Goal: Task Accomplishment & Management: Use online tool/utility

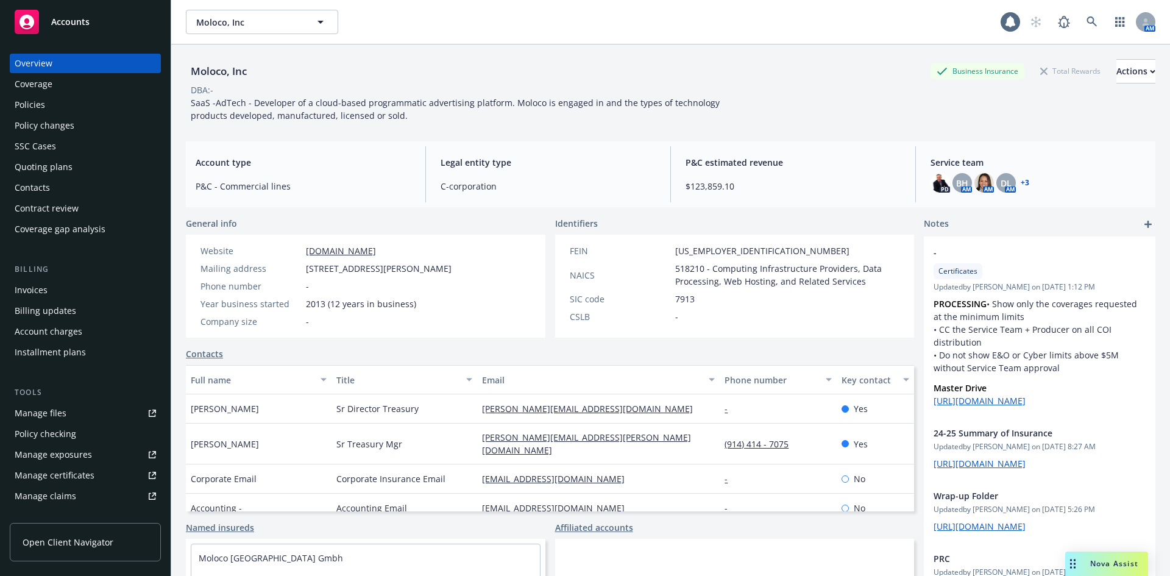
click at [48, 108] on div "Policies" at bounding box center [85, 105] width 141 height 20
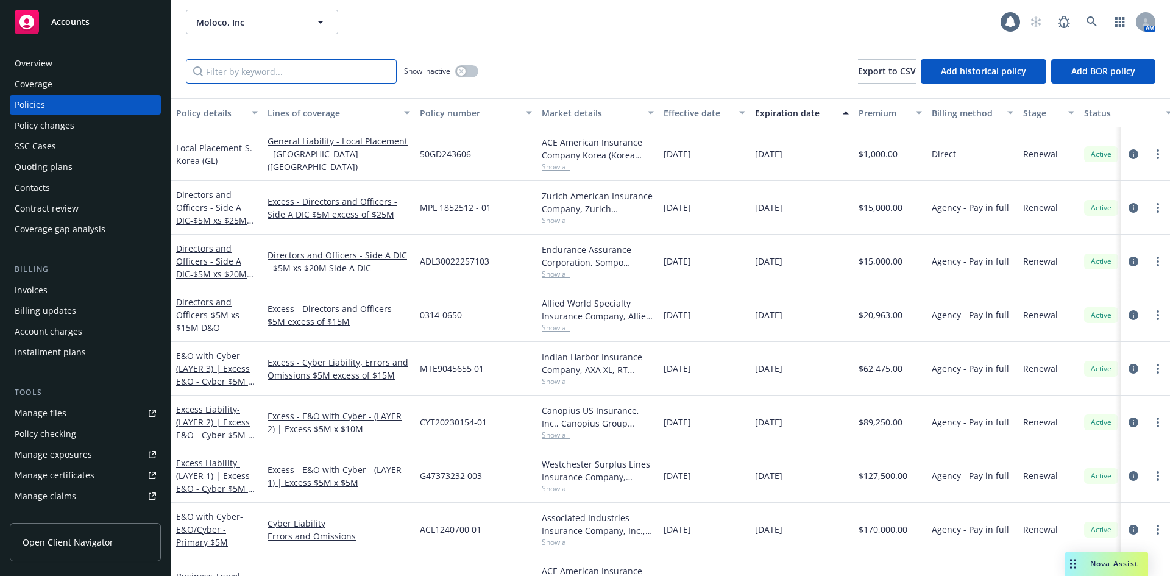
click at [255, 73] on input "Filter by keyword..." at bounding box center [291, 71] width 211 height 24
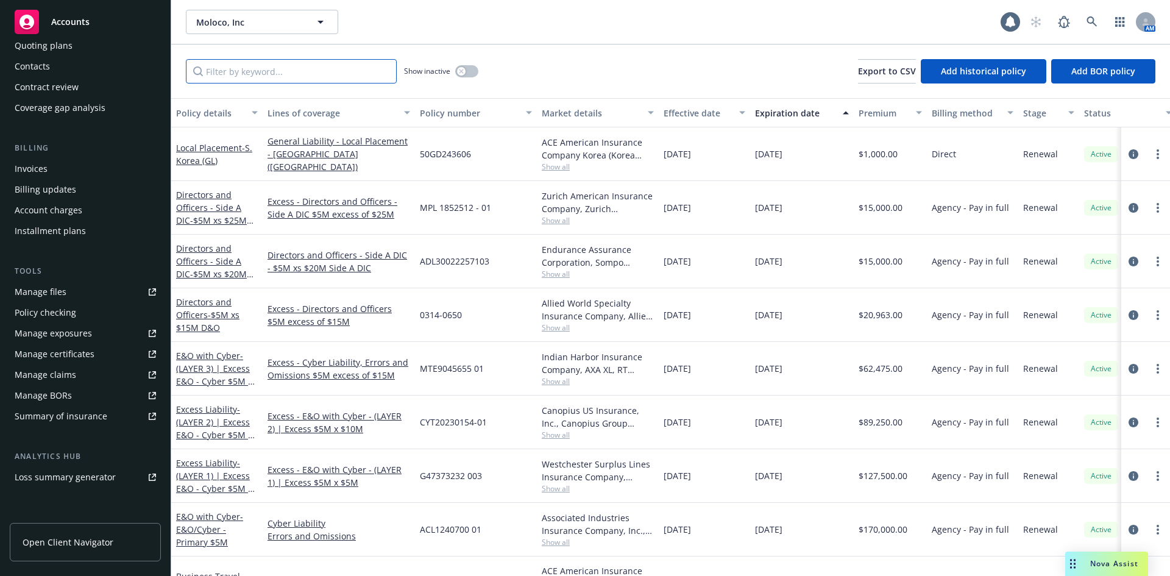
scroll to position [122, 0]
click at [79, 424] on div "Summary of insurance" at bounding box center [61, 416] width 93 height 20
click at [231, 66] on input "Filter by keyword..." at bounding box center [291, 71] width 211 height 24
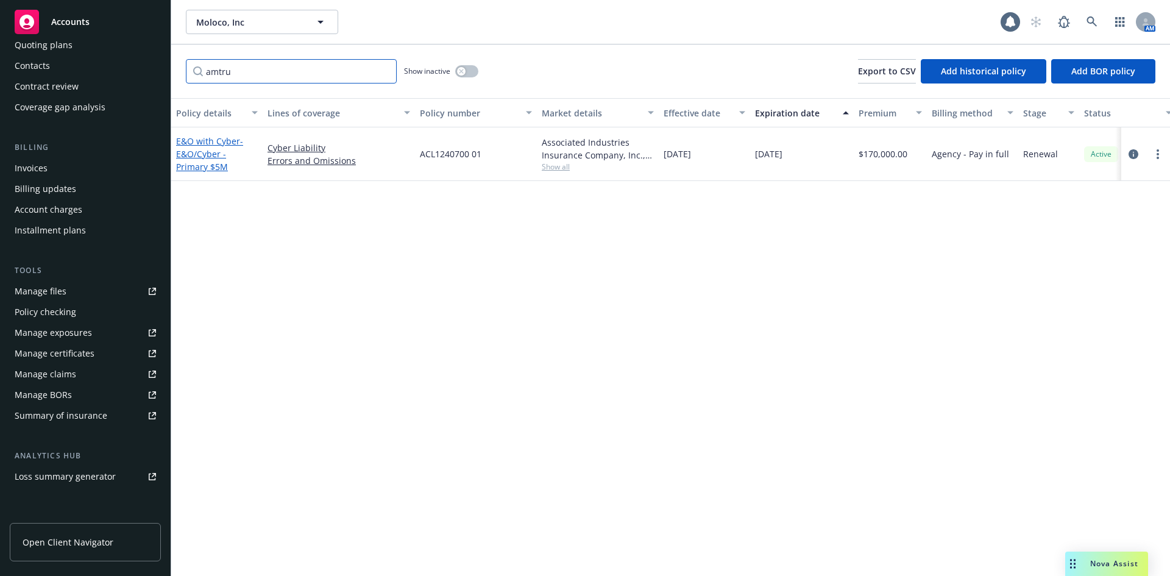
type input "amtru"
click at [210, 157] on span "- E&O/Cyber - Primary $5M" at bounding box center [209, 153] width 67 height 37
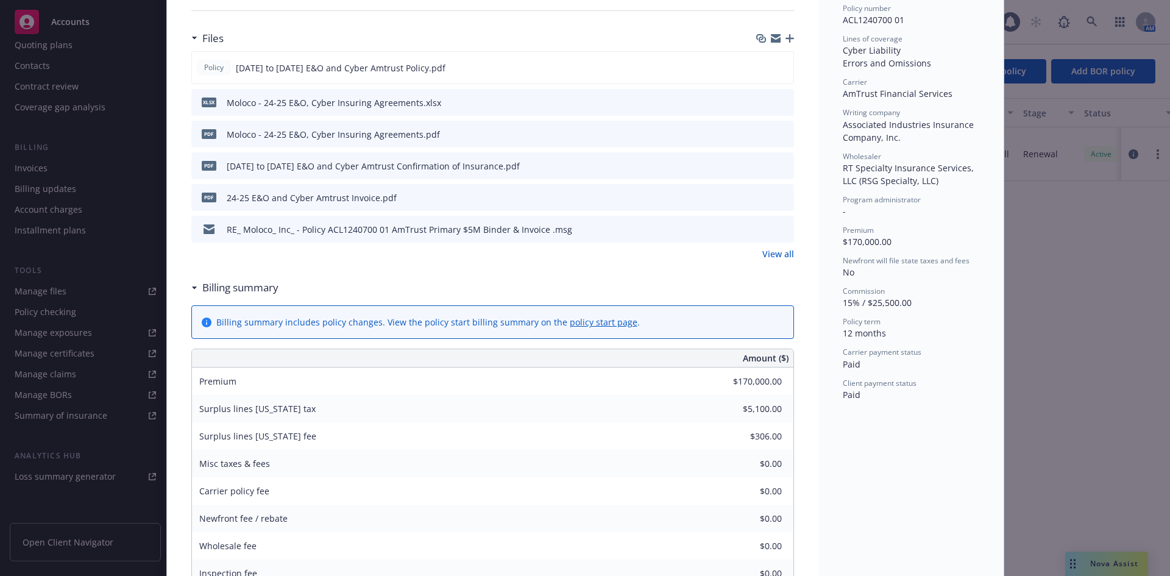
scroll to position [244, 0]
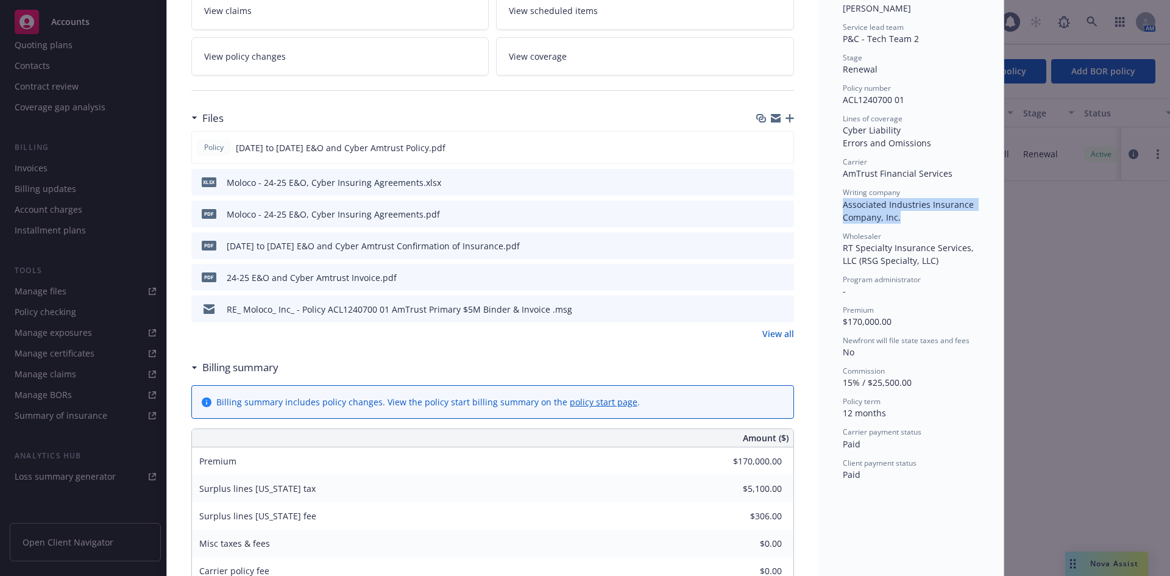
drag, startPoint x: 838, startPoint y: 193, endPoint x: 893, endPoint y: 213, distance: 58.4
copy span "Associated Industries Insurance Company, Inc."
click at [1076, 561] on div "Policy E&O with Cyber - E&O/Cyber - Primary $5M 12/13/2024 - Sampath Vankayala:…" at bounding box center [585, 288] width 1170 height 576
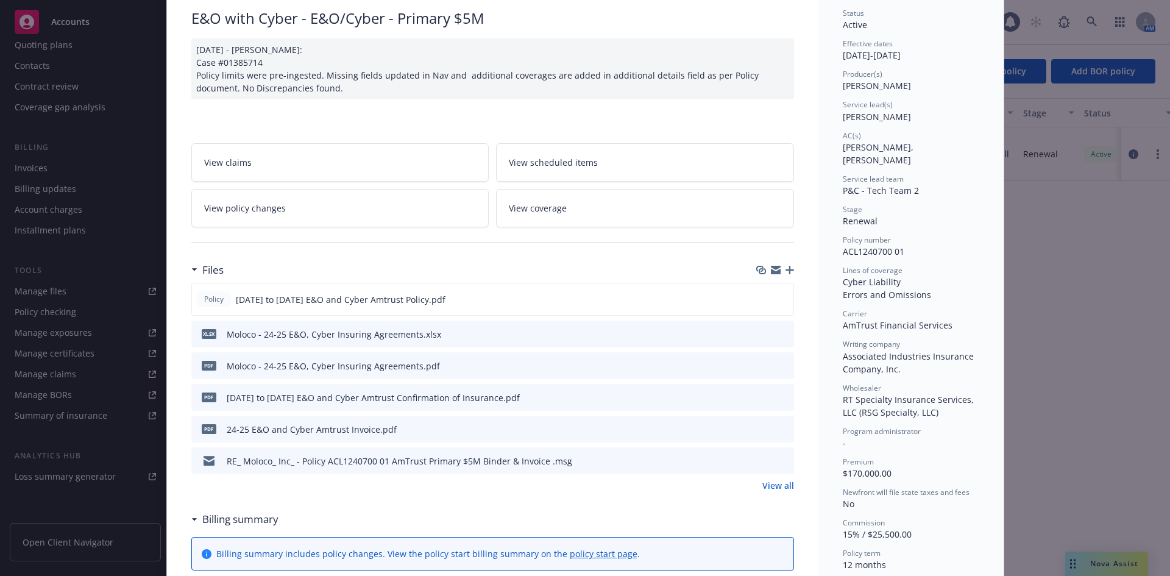
scroll to position [0, 0]
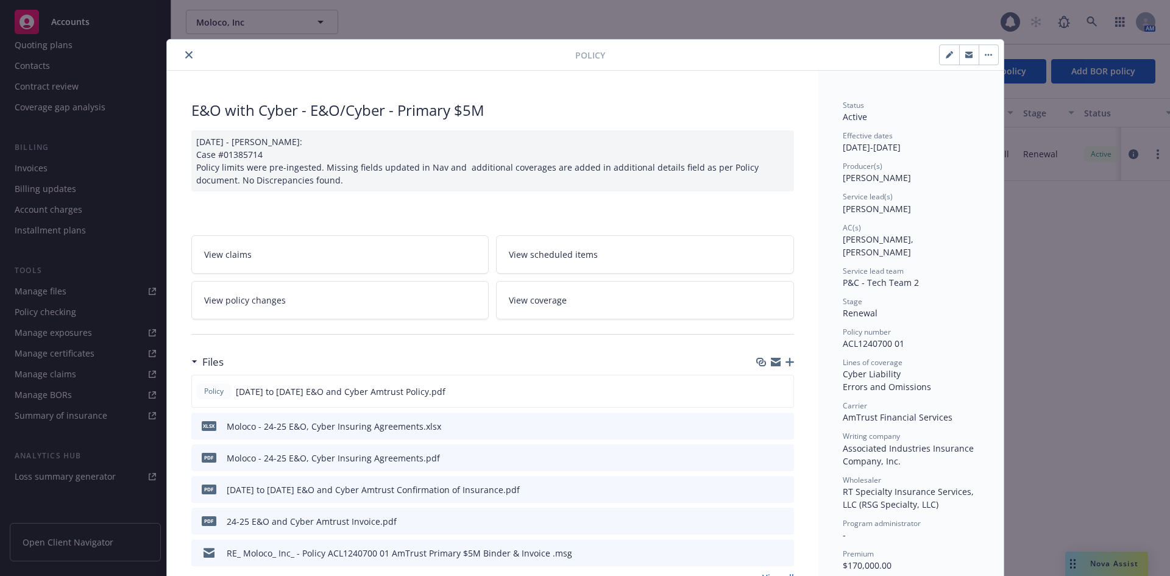
drag, startPoint x: 185, startPoint y: 53, endPoint x: 196, endPoint y: 50, distance: 11.4
click at [185, 53] on icon "close" at bounding box center [188, 54] width 7 height 7
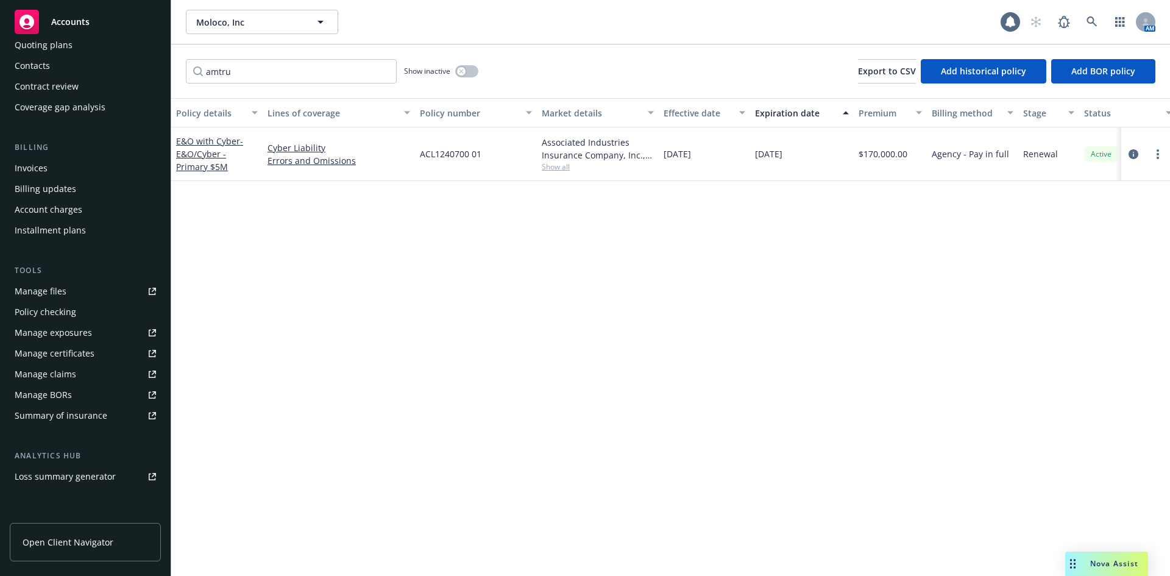
click at [1103, 568] on span "Nova Assist" at bounding box center [1114, 563] width 48 height 10
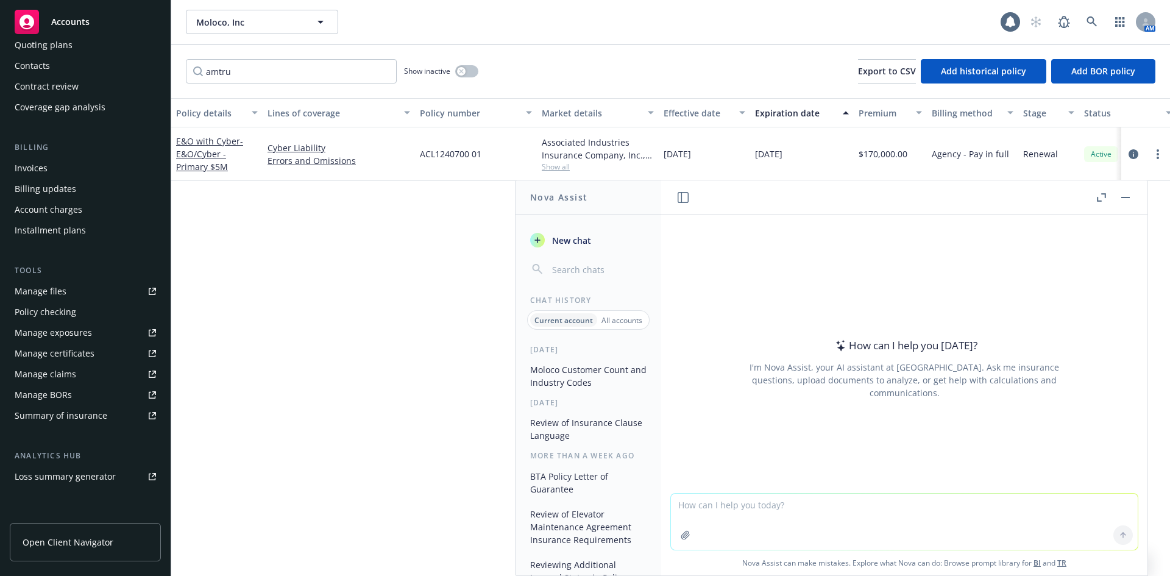
click at [745, 498] on textarea at bounding box center [904, 522] width 467 height 56
paste textarea "Associated Industries Insurance Company, Inc."
type textarea "provide AM Best ratings for all of the policies writing companies: Associated I…"
click at [327, 297] on div "Policy details Lines of coverage Policy number Market details Effective date Ex…" at bounding box center [670, 337] width 999 height 478
drag, startPoint x: 270, startPoint y: 72, endPoint x: 64, endPoint y: 82, distance: 206.2
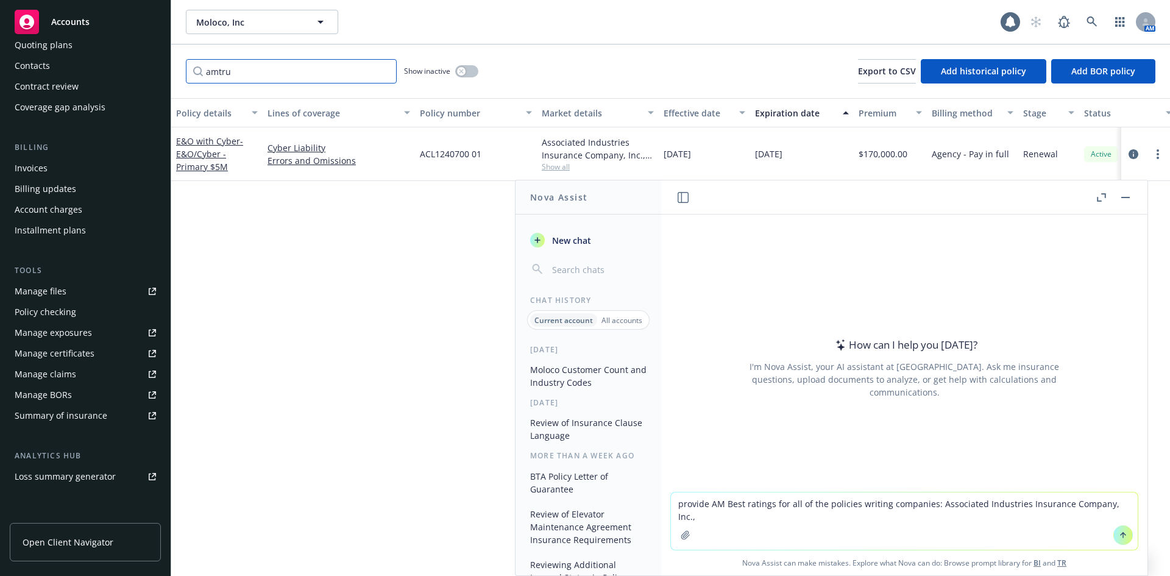
click at [64, 82] on div "Accounts Overview Coverage Policies Policy changes SSC Cases Quoting plans Cont…" at bounding box center [585, 288] width 1170 height 576
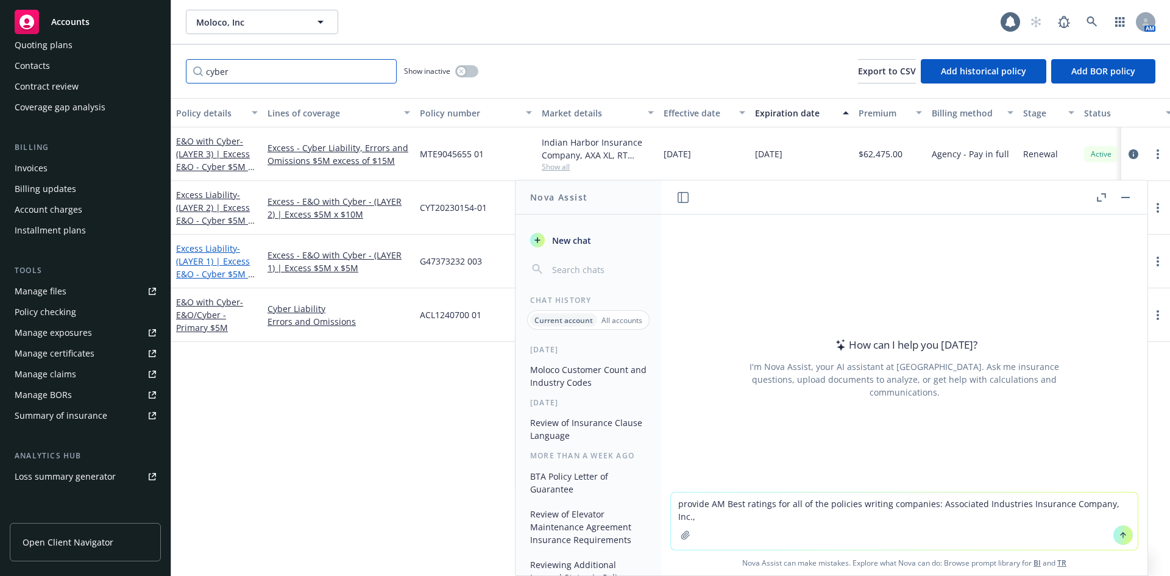
type input "cyber"
click at [224, 269] on span "- (LAYER 1) | Excess E&O - Cyber $5M x $5M" at bounding box center [215, 268] width 79 height 50
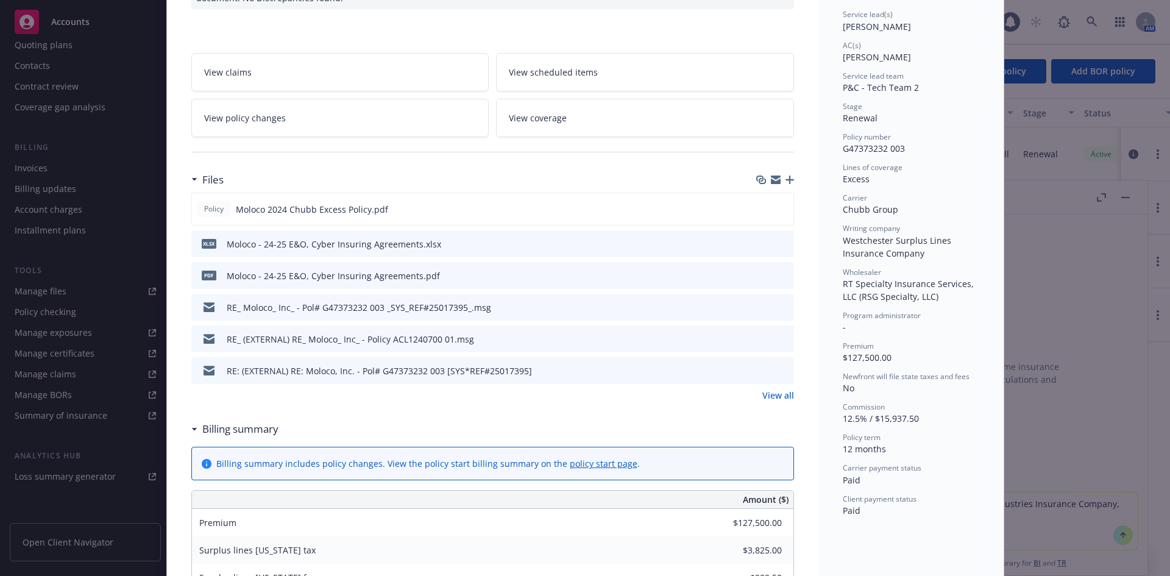
scroll to position [183, 0]
drag, startPoint x: 856, startPoint y: 244, endPoint x: 927, endPoint y: 255, distance: 72.1
copy span "Westchester Surplus Lines Insurance Company"
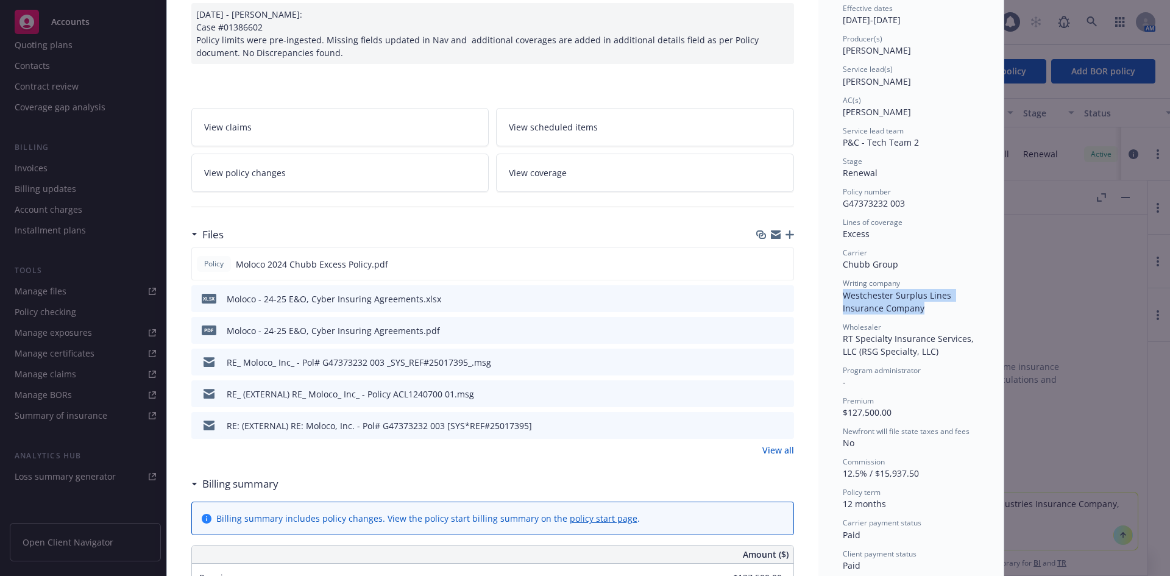
scroll to position [0, 0]
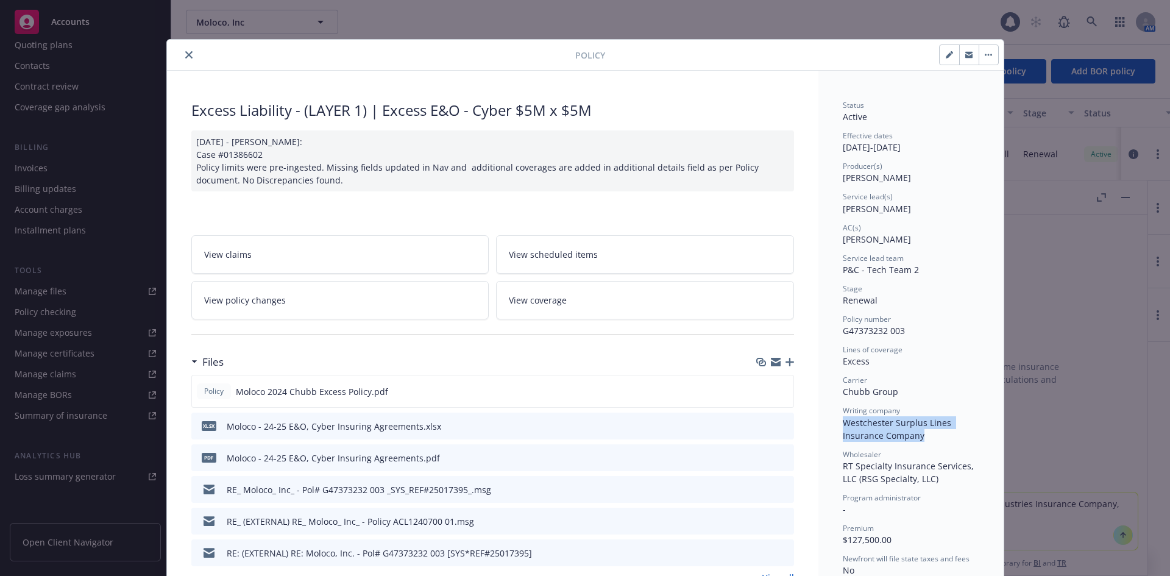
drag, startPoint x: 186, startPoint y: 52, endPoint x: 445, endPoint y: 171, distance: 285.0
click at [186, 51] on icon "close" at bounding box center [188, 54] width 7 height 7
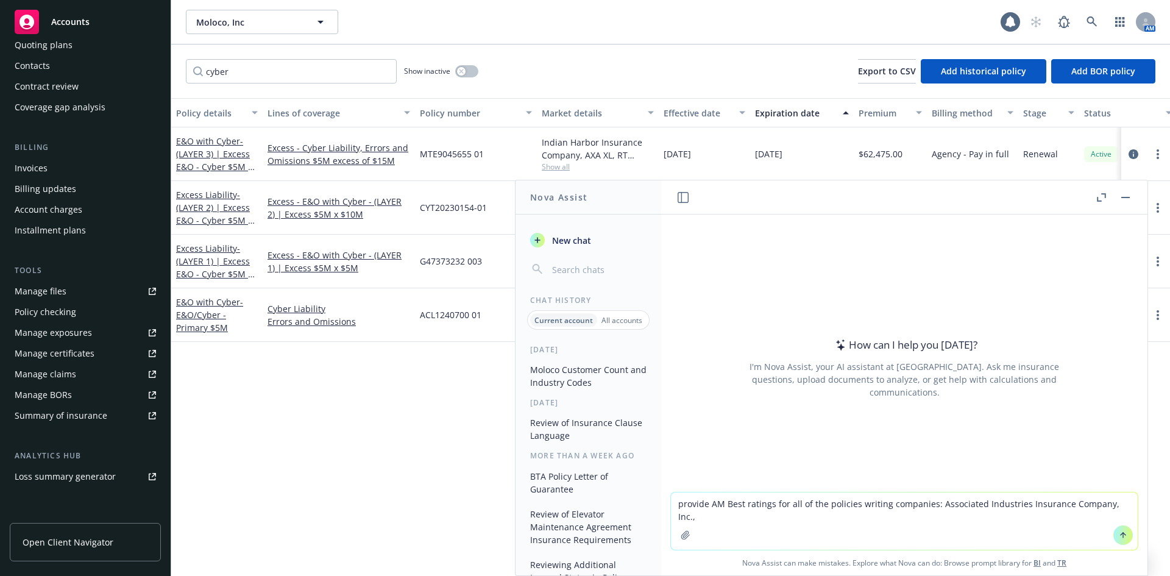
click at [988, 527] on textarea "provide AM Best ratings for all of the policies writing companies: Associated I…" at bounding box center [904, 520] width 467 height 57
click at [1125, 503] on textarea "provide AM Best ratings for all of the policies writing companies: Associated I…" at bounding box center [904, 520] width 467 height 57
paste textarea "Westchester Surplus Lines Insurance Company"
drag, startPoint x: 430, startPoint y: 224, endPoint x: 579, endPoint y: 218, distance: 148.8
click at [430, 223] on div "CYT20230154-01" at bounding box center [476, 208] width 122 height 54
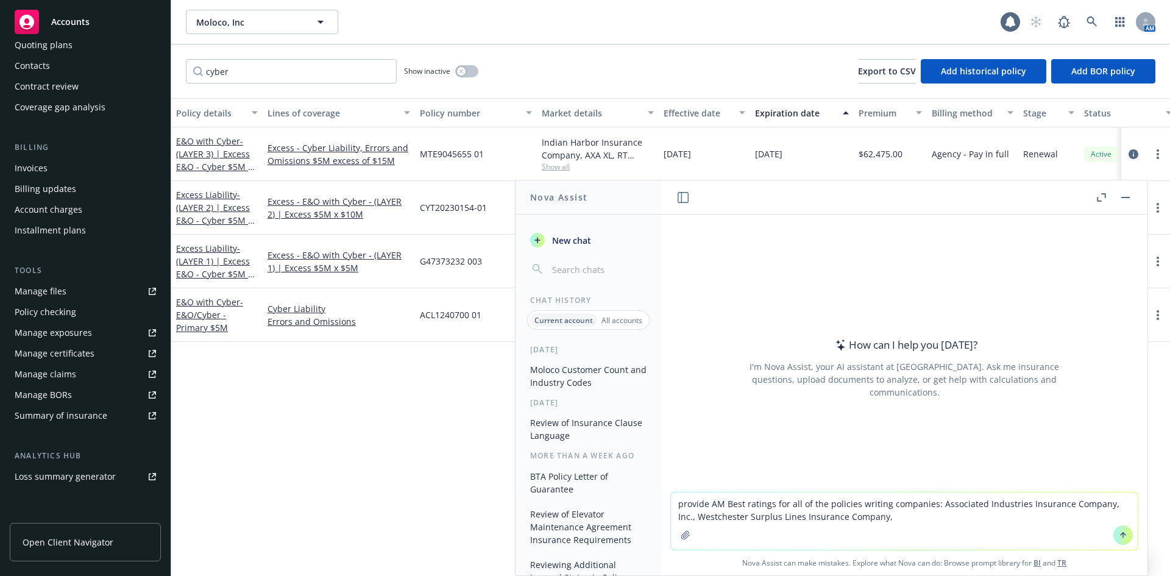
click at [455, 219] on div "CYT20230154-01" at bounding box center [476, 208] width 122 height 54
click at [215, 224] on span "- (LAYER 2) | Excess E&O - Cyber $5M x $10M" at bounding box center [215, 214] width 79 height 50
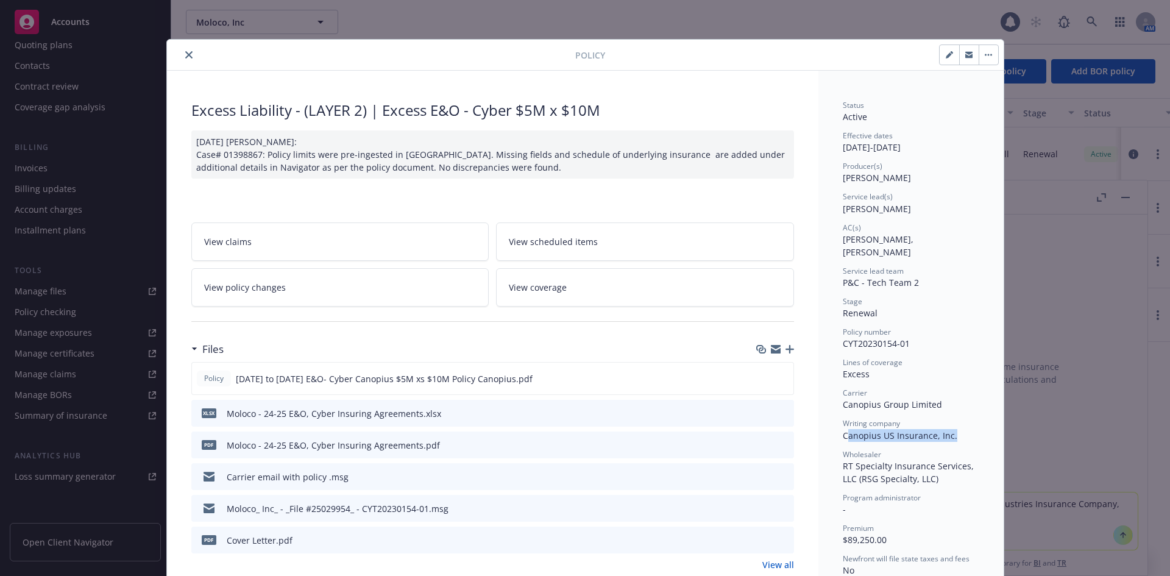
drag, startPoint x: 951, startPoint y: 424, endPoint x: 841, endPoint y: 426, distance: 109.7
click at [843, 426] on div "Writing company Canopius US Insurance, Inc." at bounding box center [911, 429] width 137 height 23
copy span "anopius US Insurance, Inc."
click at [185, 56] on icon "close" at bounding box center [188, 54] width 7 height 7
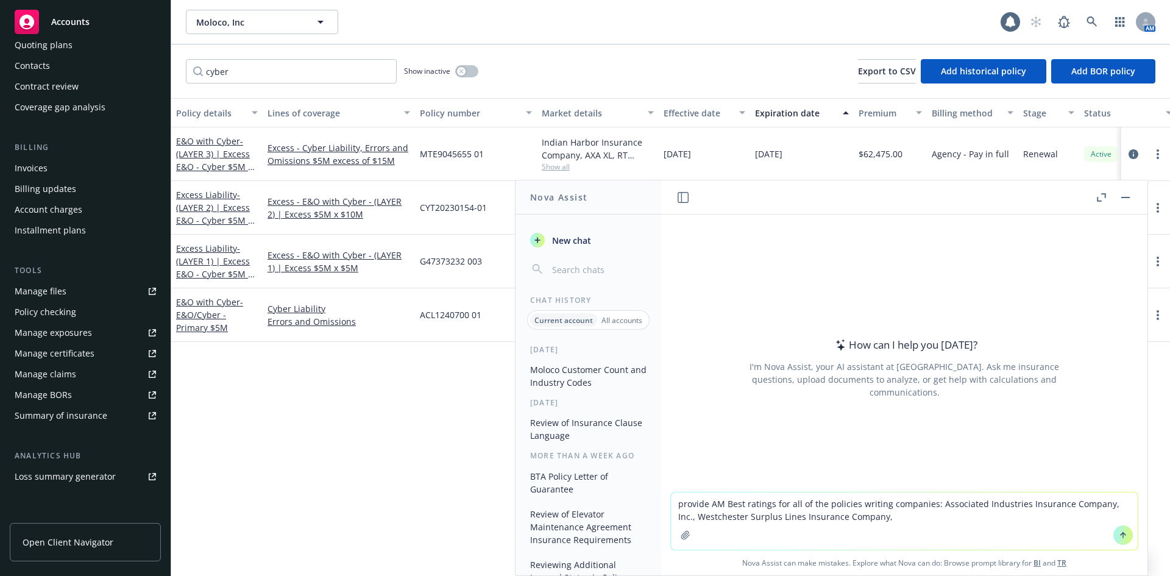
click at [990, 521] on textarea "provide AM Best ratings for all of the policies writing companies: Associated I…" at bounding box center [904, 520] width 467 height 57
paste textarea "anopius US Insurance, Inc."
click at [865, 517] on textarea "provide AM Best ratings for all of the policies writing companies: Associated I…" at bounding box center [904, 520] width 467 height 57
click at [974, 514] on textarea "provide AM Best ratings for all of the policies writing companies: Associated I…" at bounding box center [904, 520] width 467 height 57
click at [360, 381] on div "Policy details Lines of coverage Policy number Market details Effective date Ex…" at bounding box center [670, 337] width 999 height 478
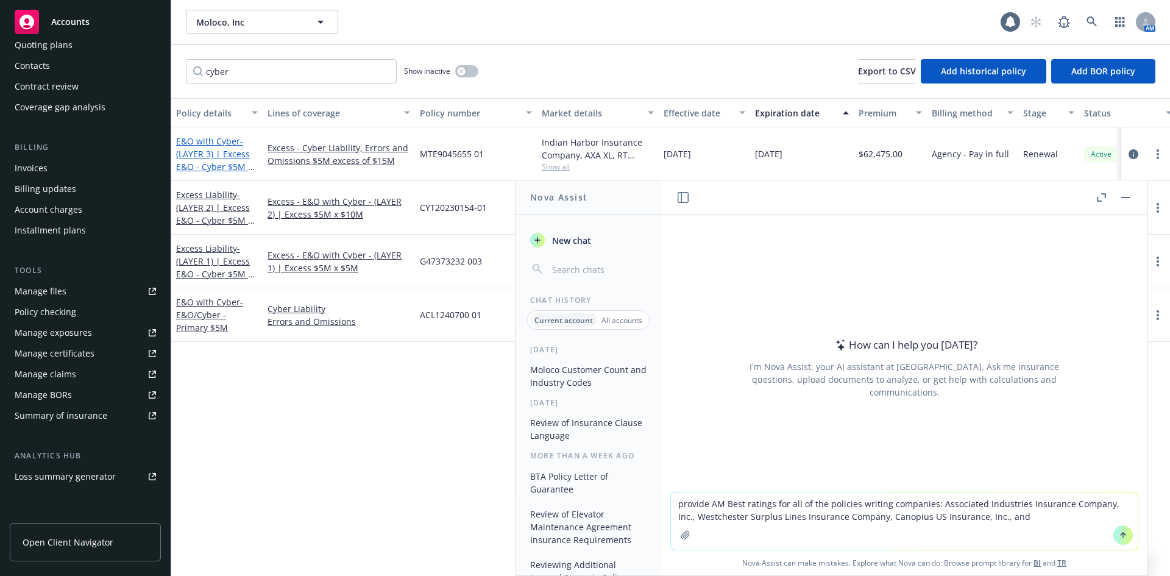
click at [216, 148] on span "- (LAYER 3) | Excess E&O - Cyber $5M X $15M" at bounding box center [215, 160] width 79 height 50
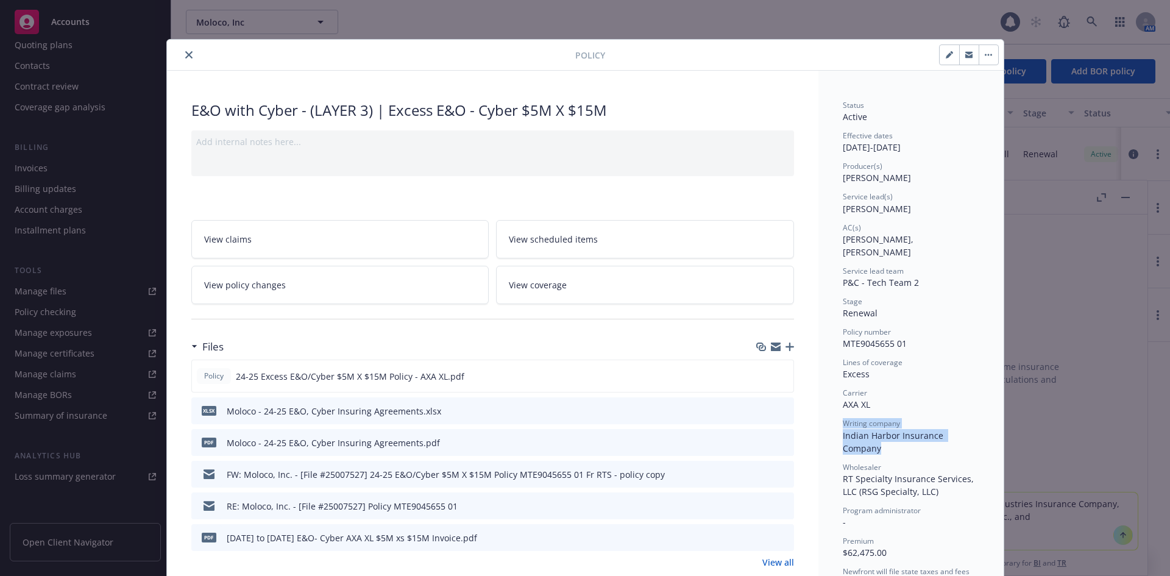
drag, startPoint x: 850, startPoint y: 424, endPoint x: 885, endPoint y: 435, distance: 36.4
click at [879, 436] on div "Writing company Indian Harbor Insurance Company" at bounding box center [911, 436] width 137 height 36
click at [884, 435] on div "Writing company Indian Harbor Insurance Company" at bounding box center [911, 436] width 137 height 36
click at [878, 438] on div "Writing company Indian Harbor Insurance Company" at bounding box center [911, 436] width 137 height 36
drag, startPoint x: 875, startPoint y: 438, endPoint x: 836, endPoint y: 428, distance: 40.9
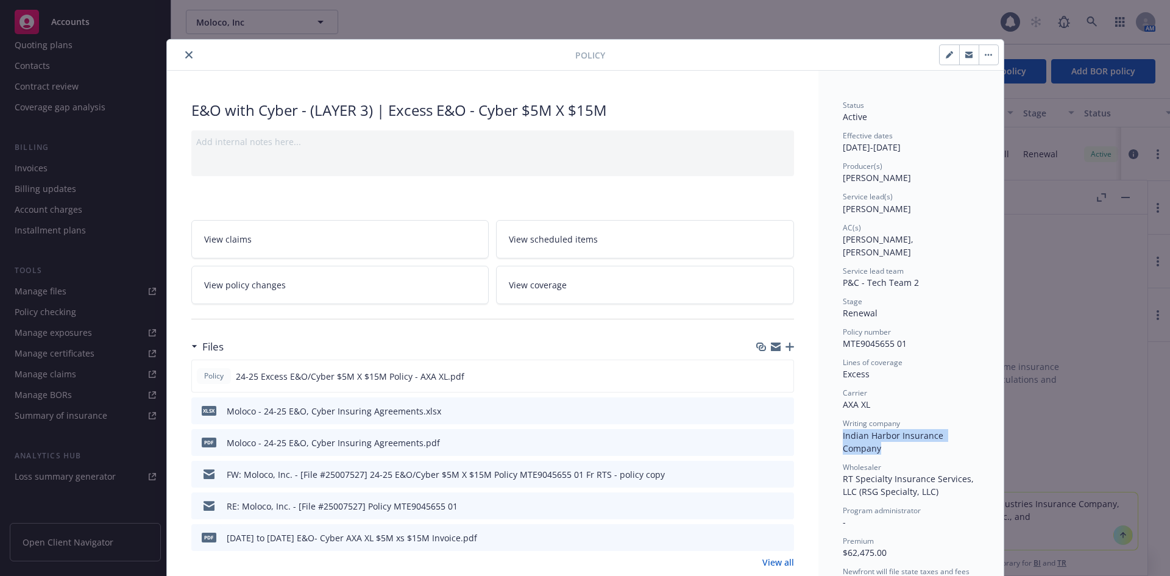
copy span "Indian Harbor Insurance Company"
click at [182, 59] on button "close" at bounding box center [189, 55] width 15 height 15
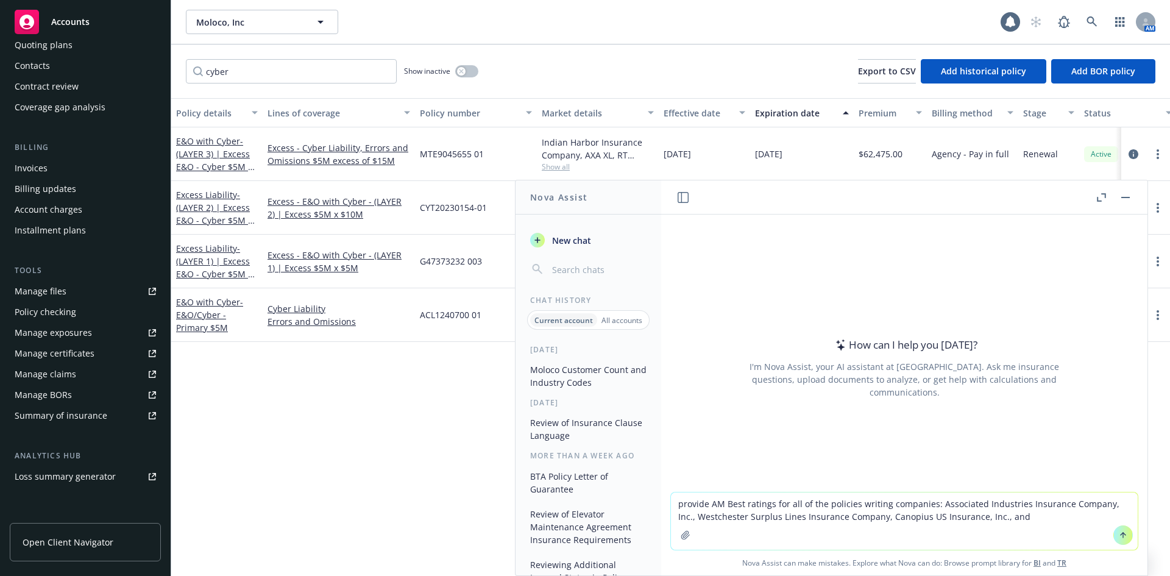
click at [1020, 503] on textarea "provide AM Best ratings for all of the policies writing companies: Associated I…" at bounding box center [904, 520] width 467 height 57
click at [1020, 508] on textarea "provide AM Best ratings for all of the policies writing companies: Associated I…" at bounding box center [904, 520] width 467 height 57
click at [1020, 518] on textarea "provide AM Best ratings for all of the policies writing companies: Associated I…" at bounding box center [904, 520] width 467 height 57
paste textarea "Indian Harbor Insurance Company"
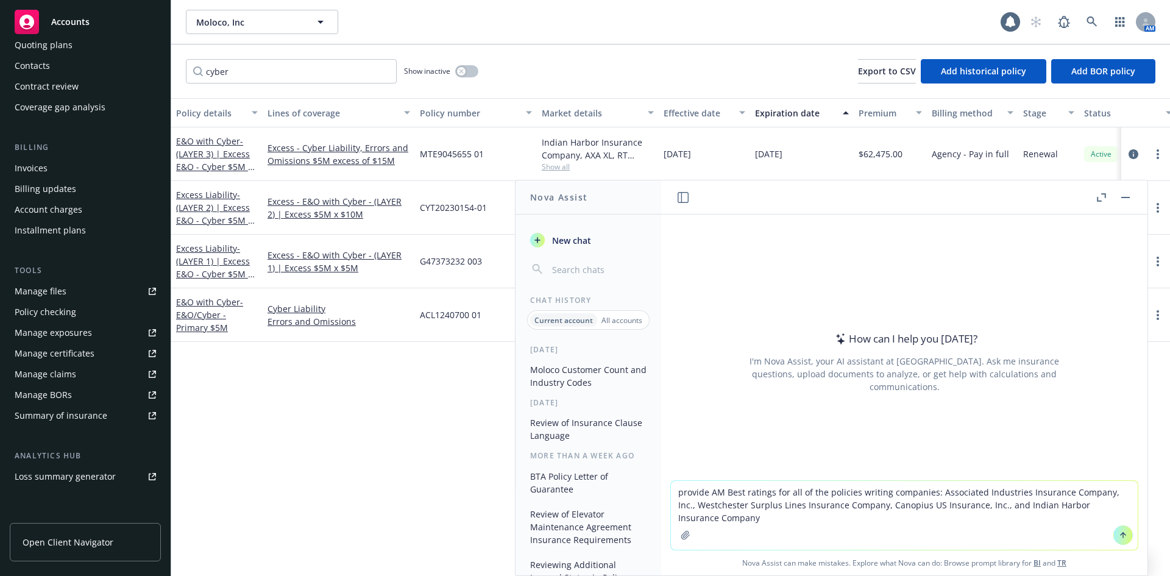
type textarea "provide AM Best ratings for all of the policies writing companies: Associated I…"
click at [1121, 533] on icon at bounding box center [1123, 534] width 5 height 2
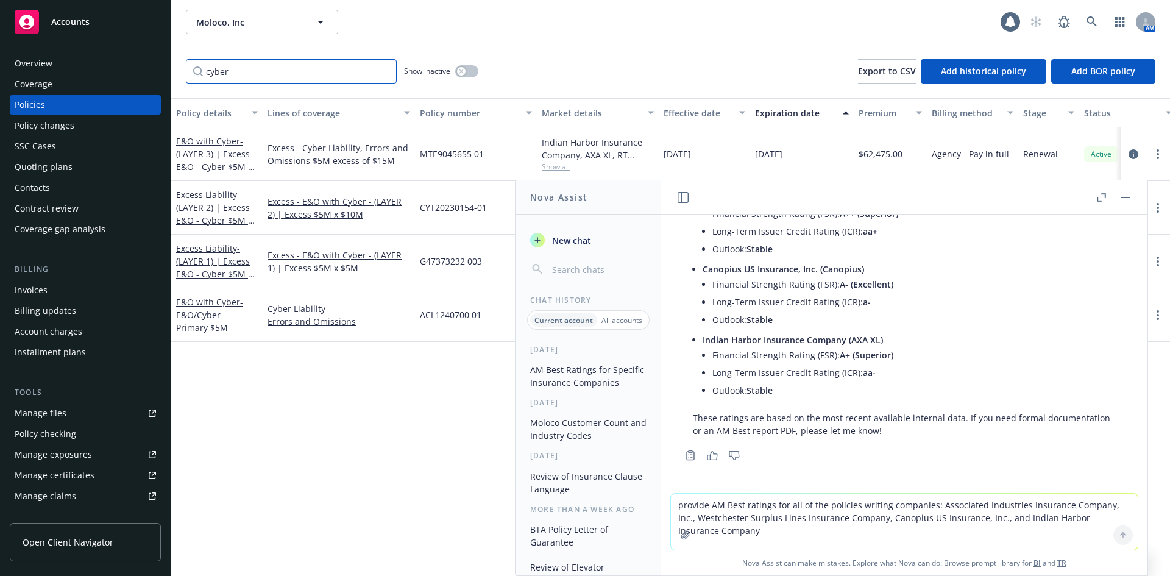
drag, startPoint x: 161, startPoint y: 76, endPoint x: 95, endPoint y: 73, distance: 66.5
click at [95, 73] on div "Accounts Overview Coverage Policies Policy changes SSC Cases Quoting plans Cont…" at bounding box center [585, 288] width 1170 height 576
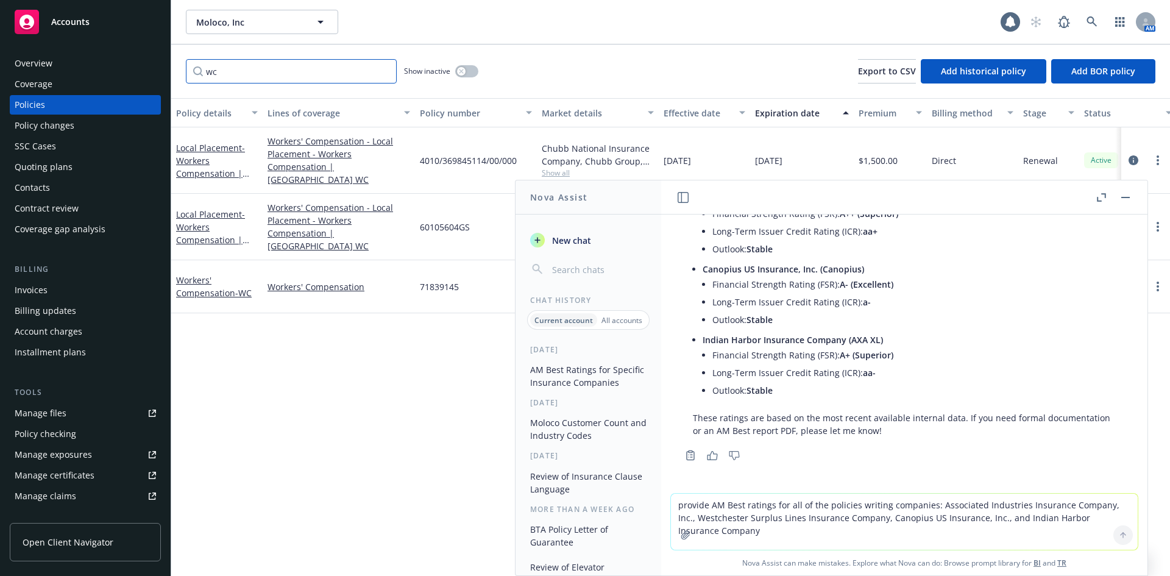
type input "wc"
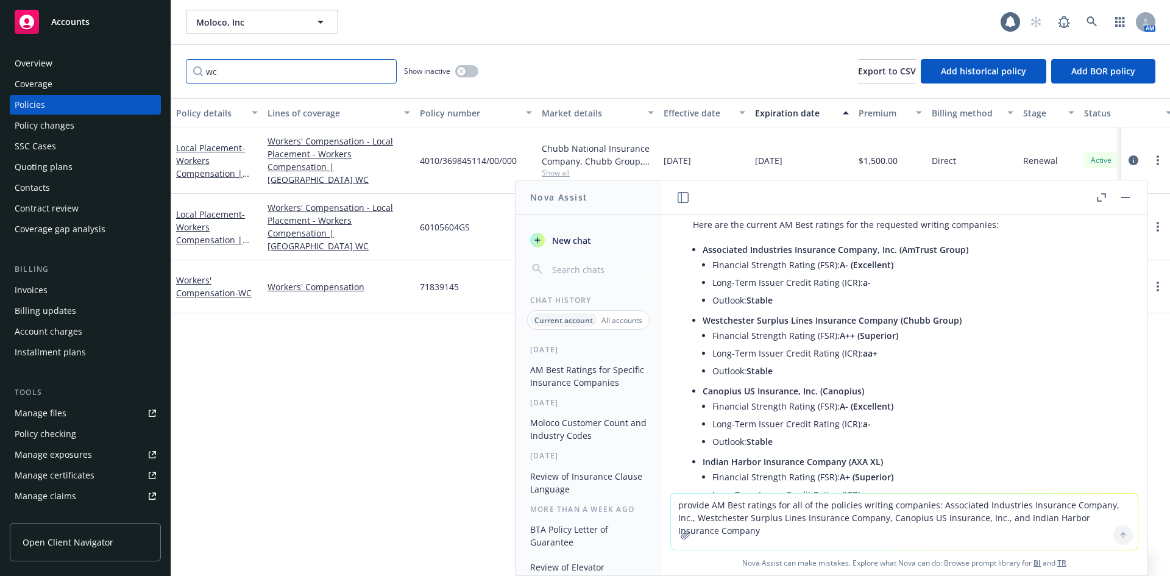
scroll to position [13, 0]
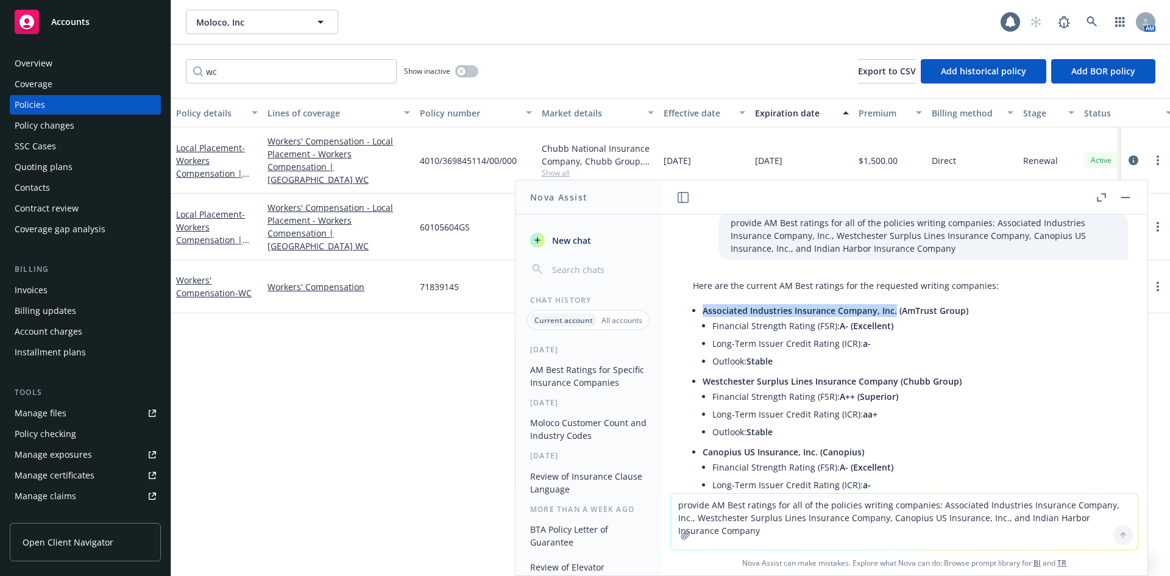
drag, startPoint x: 894, startPoint y: 312, endPoint x: 706, endPoint y: 310, distance: 187.7
click at [706, 311] on span "Associated Industries Insurance Company, Inc. (AmTrust Group)" at bounding box center [836, 311] width 266 height 12
copy span "ssociated Industries Insurance Company, Inc."
click at [734, 505] on textarea "provide AM Best ratings for all of the policies writing companies: Associated I…" at bounding box center [904, 522] width 467 height 56
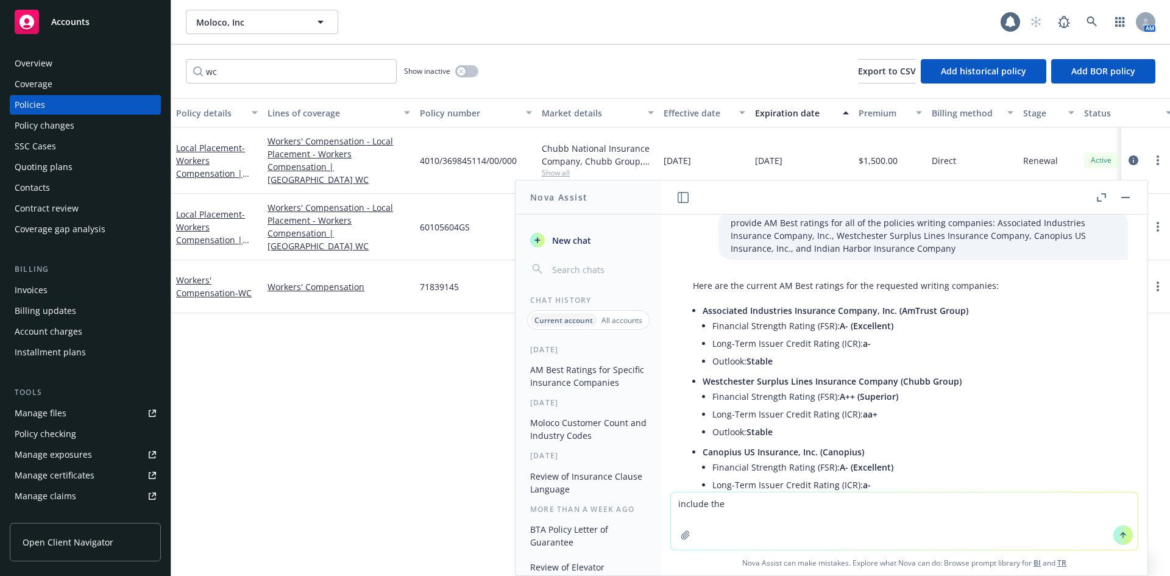
paste textarea "Financial Size Category"
type textarea "include the Financial Size Category for each"
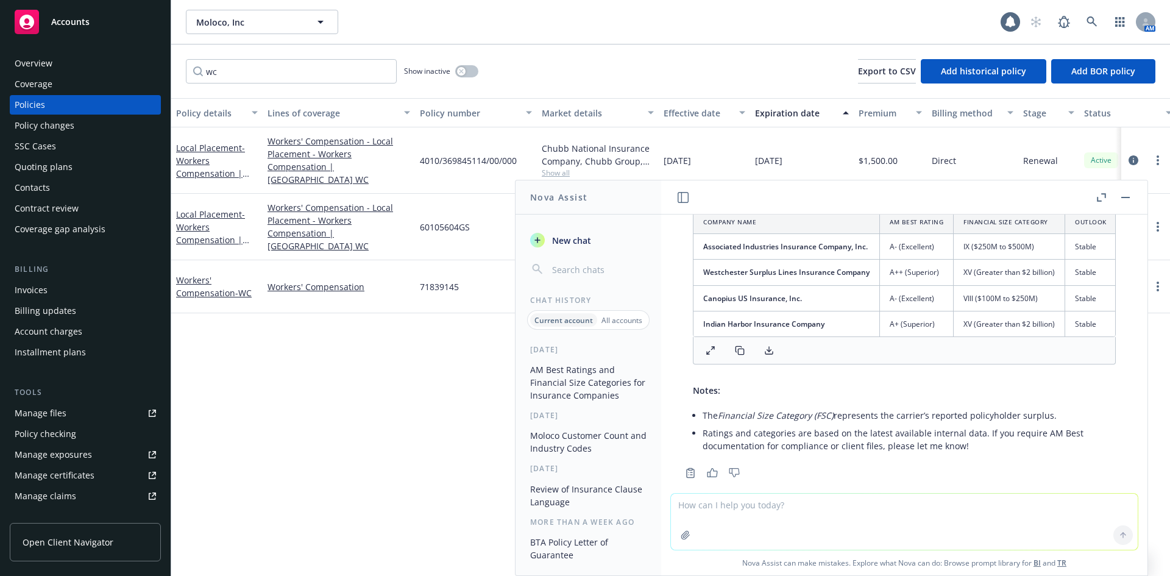
scroll to position [517, 0]
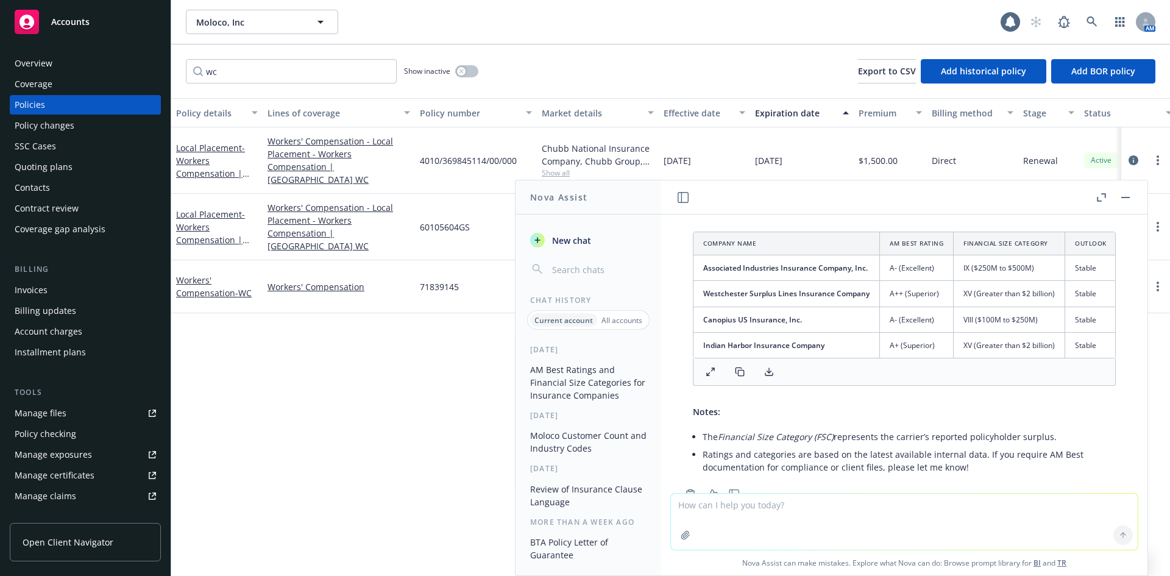
click at [1123, 197] on icon "button" at bounding box center [1125, 197] width 9 height 1
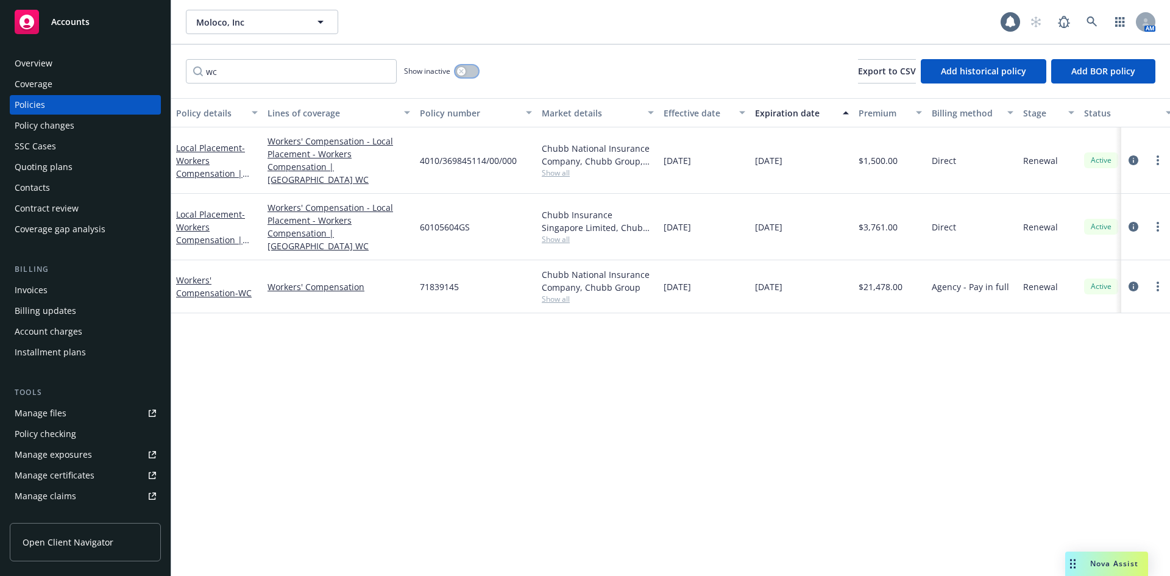
click at [460, 73] on icon "button" at bounding box center [461, 71] width 4 height 4
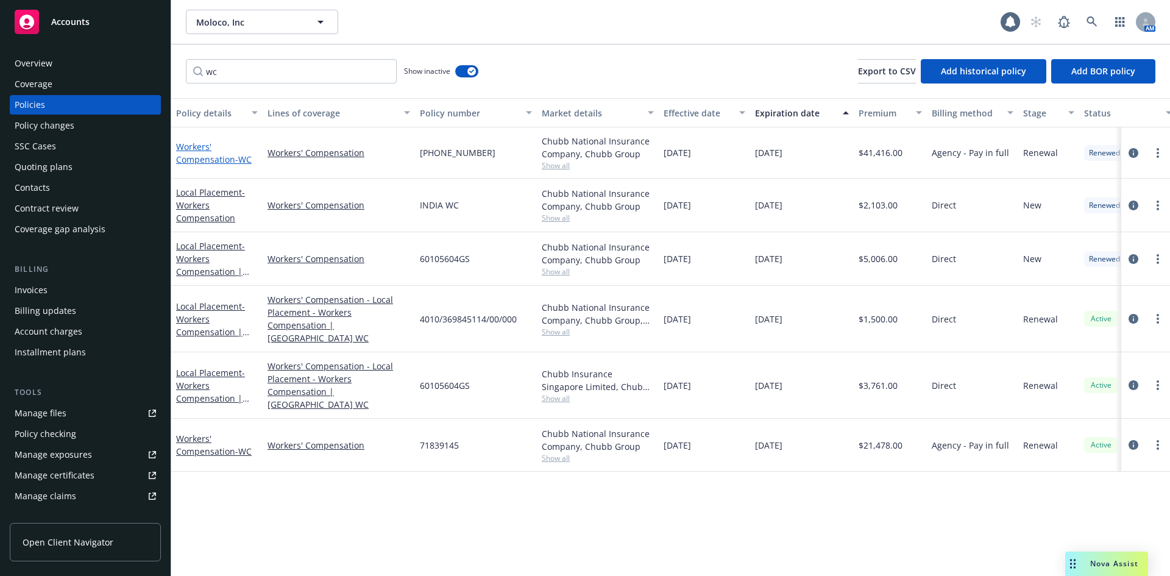
click at [229, 160] on link "Workers' Compensation - WC" at bounding box center [214, 153] width 76 height 24
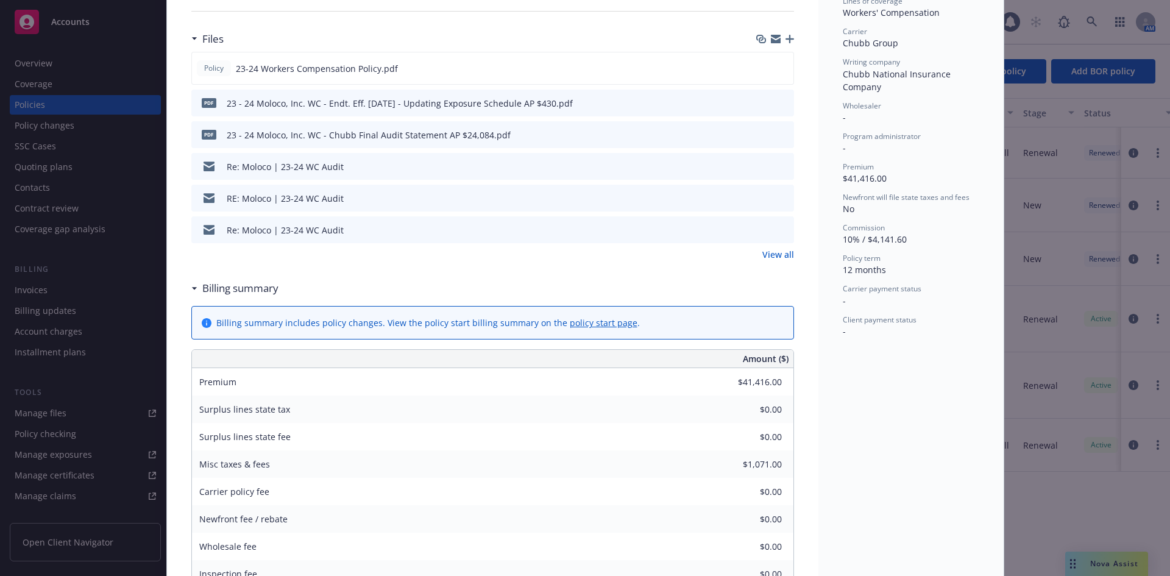
scroll to position [305, 0]
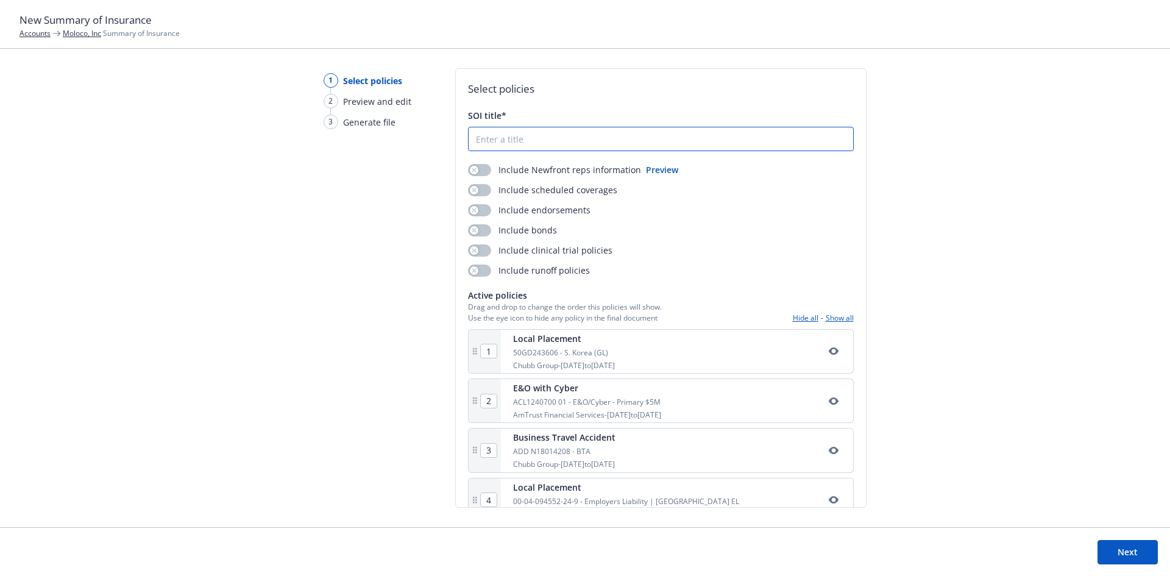
click at [490, 139] on input "SOI title*" at bounding box center [661, 138] width 385 height 23
type input "SOI"
click at [475, 186] on button "button" at bounding box center [479, 190] width 23 height 12
click at [799, 318] on button "Hide all" at bounding box center [806, 318] width 26 height 10
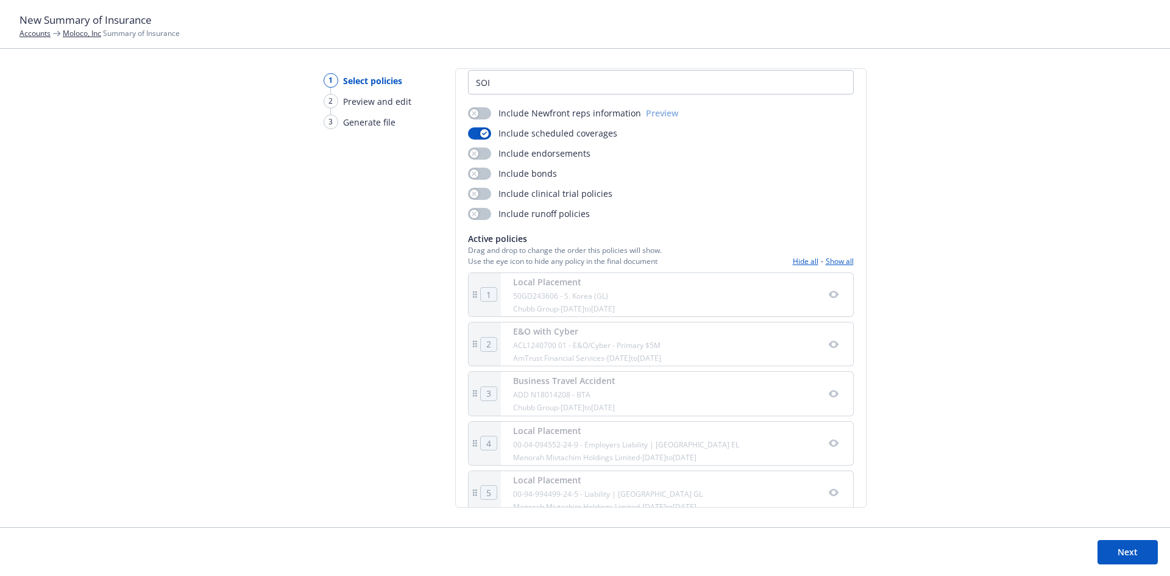
scroll to position [122, 0]
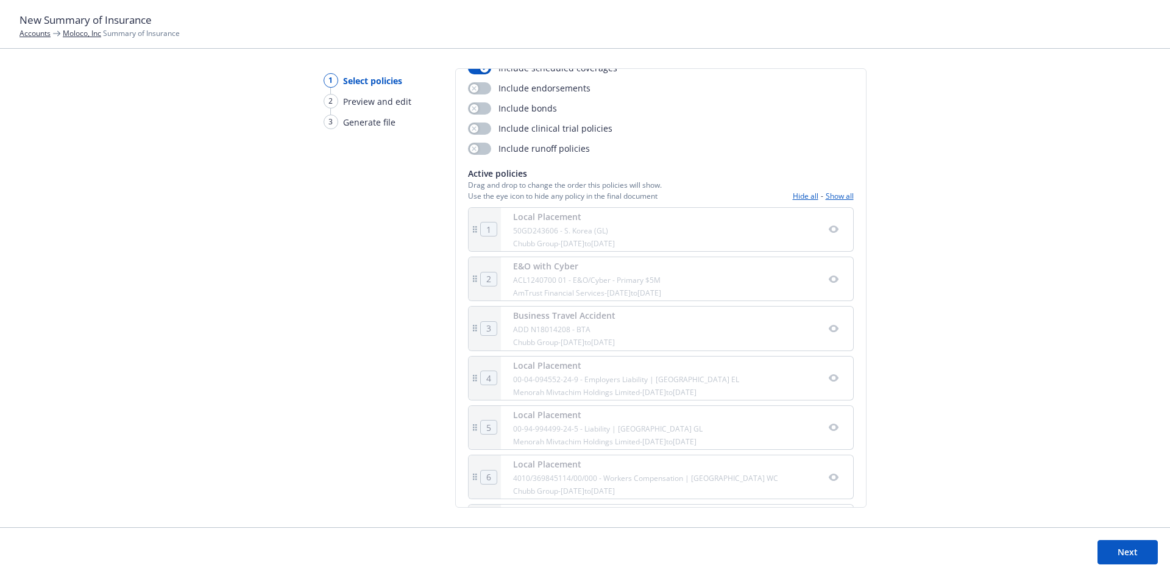
click at [829, 283] on icon "button" at bounding box center [834, 279] width 10 height 10
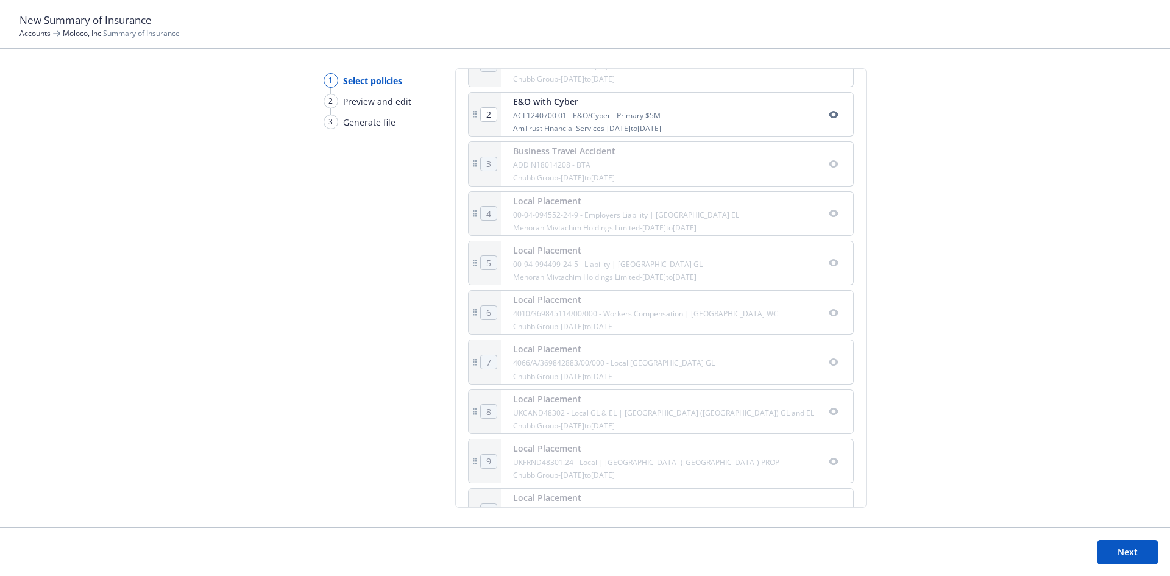
click at [1119, 555] on button "Next" at bounding box center [1128, 552] width 60 height 24
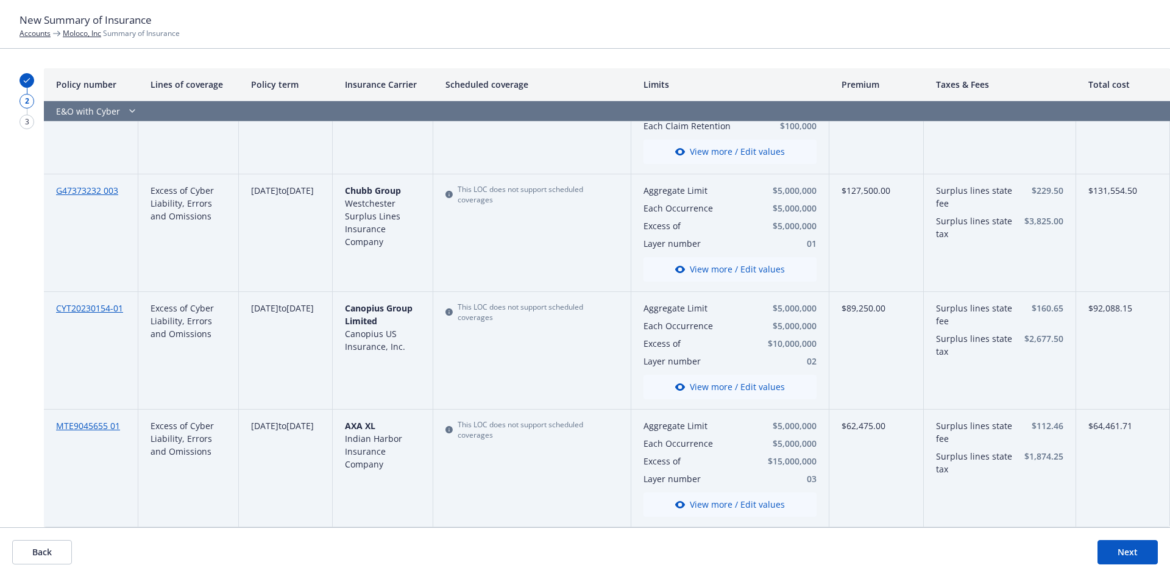
scroll to position [0, 0]
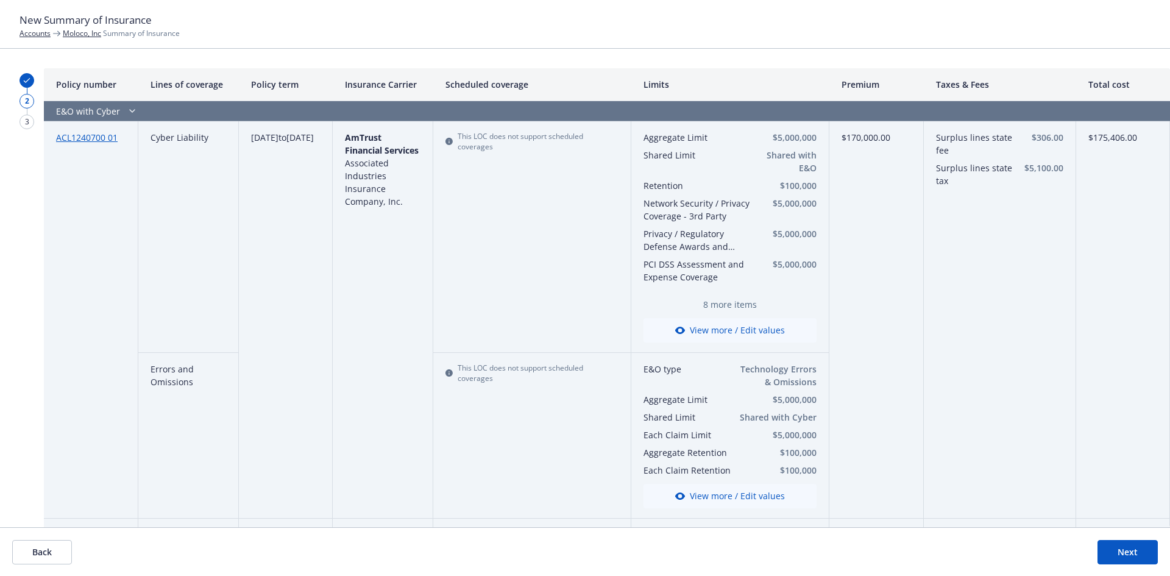
click at [1109, 550] on button "Next" at bounding box center [1128, 552] width 60 height 24
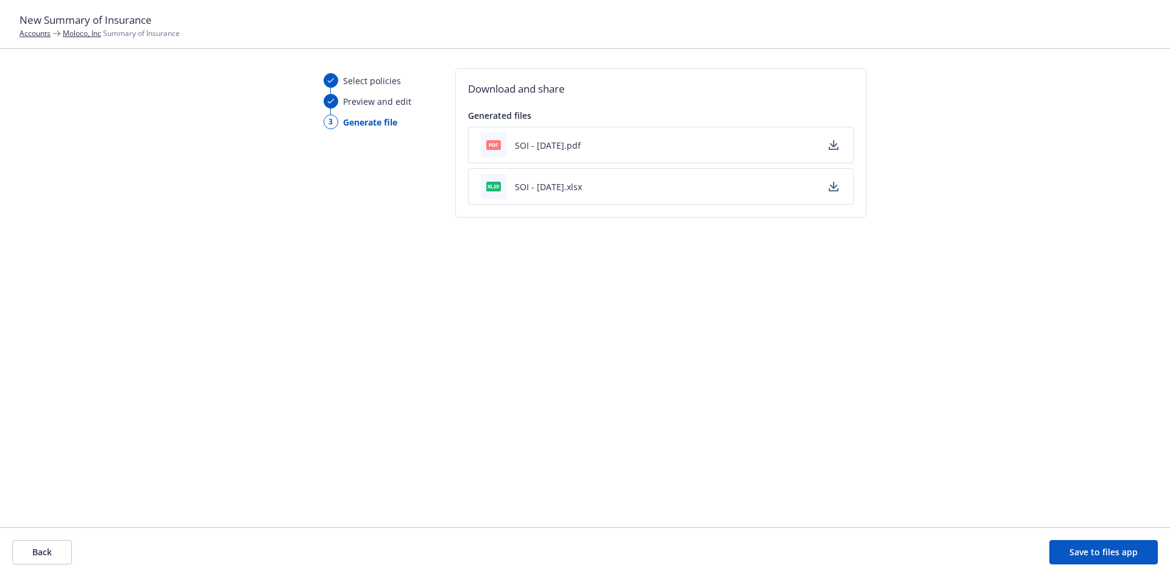
click at [718, 154] on div "pdf SOI - 09/15/2025.pdf" at bounding box center [661, 145] width 386 height 37
click at [839, 145] on button "button" at bounding box center [833, 145] width 15 height 15
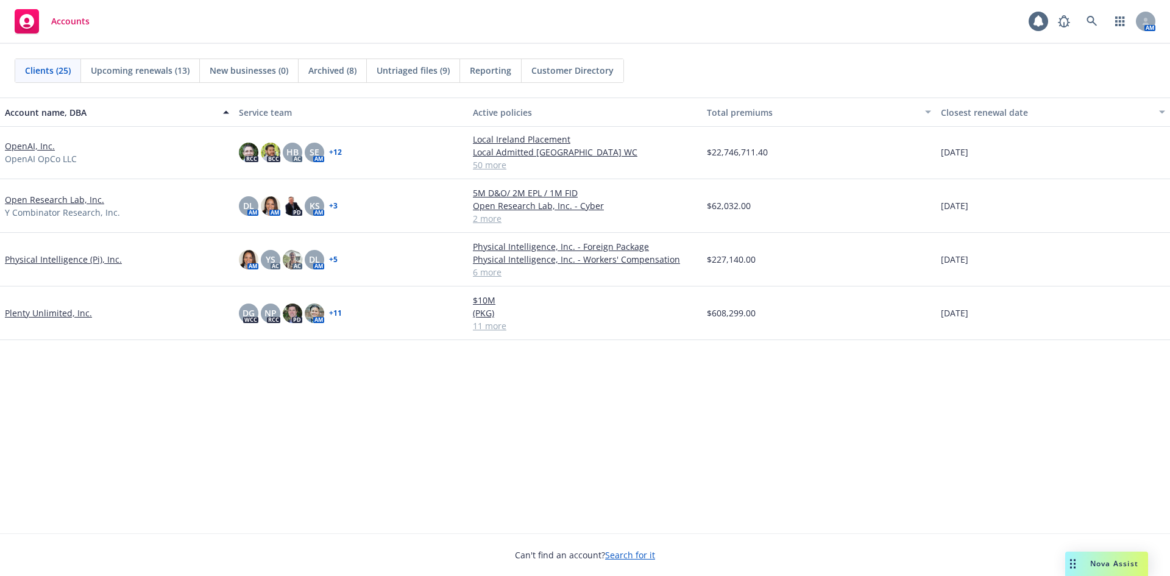
scroll to position [183, 0]
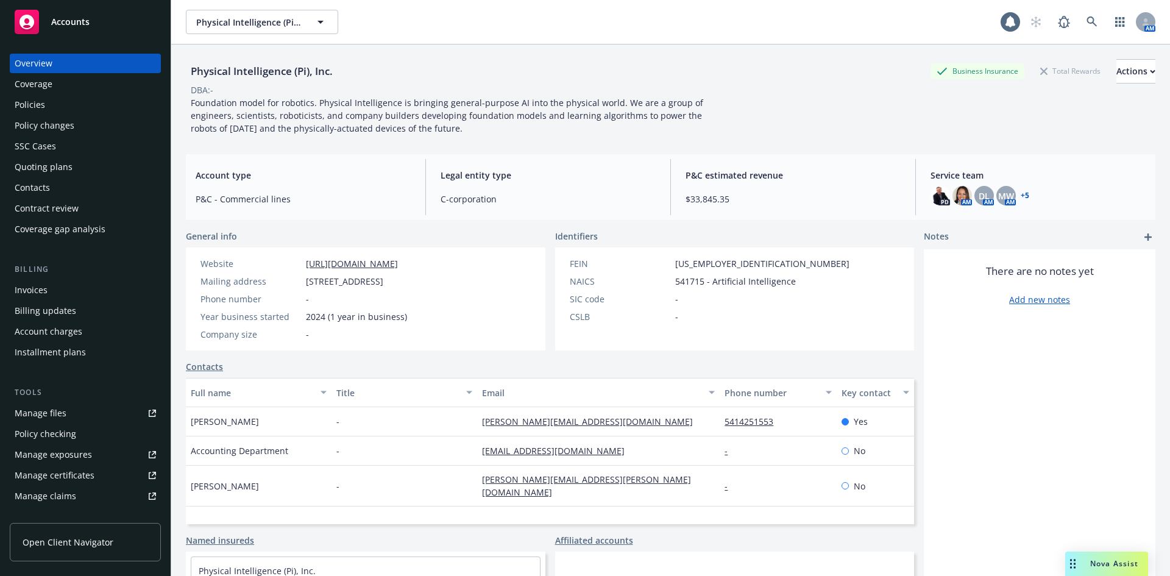
click at [61, 107] on div "Policies" at bounding box center [85, 105] width 141 height 20
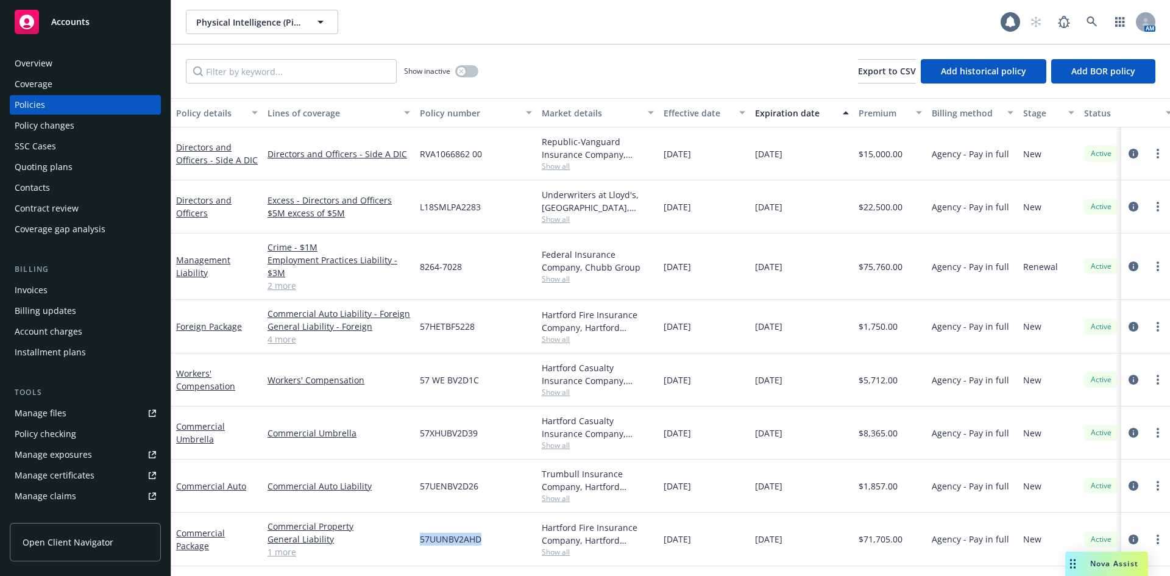
drag, startPoint x: 485, startPoint y: 540, endPoint x: 421, endPoint y: 538, distance: 64.0
click at [421, 538] on div "57UUNBV2AHD" at bounding box center [476, 540] width 122 height 54
copy span "57UUNBV2AHD"
drag, startPoint x: 435, startPoint y: 381, endPoint x: 407, endPoint y: 386, distance: 27.9
click at [406, 385] on div "Workers' Compensation Workers' Compensation 57 WE BV2D1C Hartford Casualty Insu…" at bounding box center [759, 379] width 1176 height 53
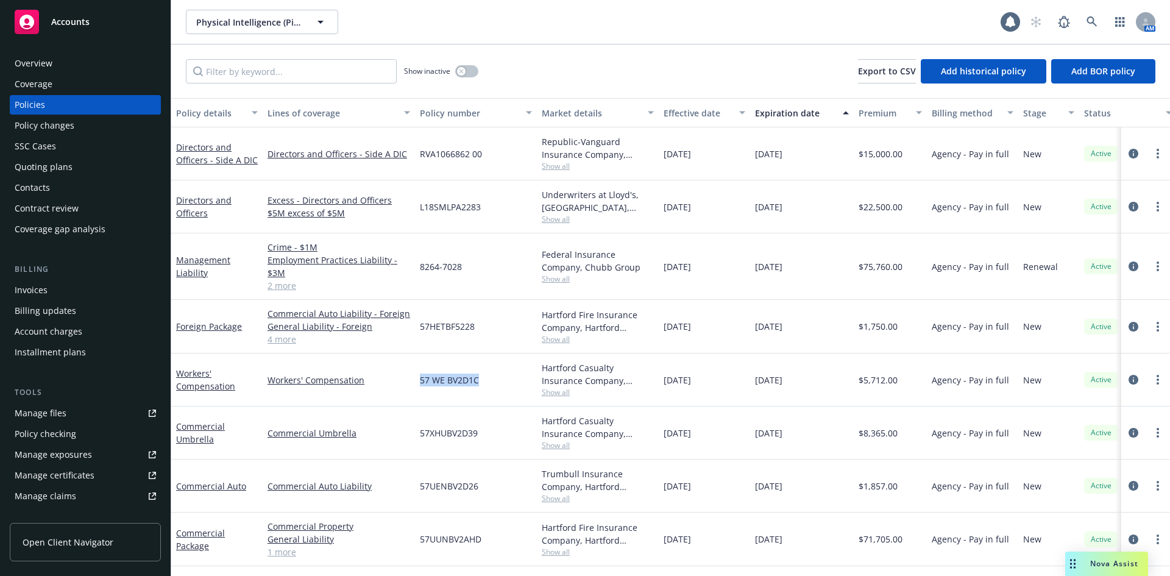
copy div "57 WE BV2D1C"
click at [297, 20] on span "Physical Intelligence (Pi), Inc." at bounding box center [248, 22] width 105 height 13
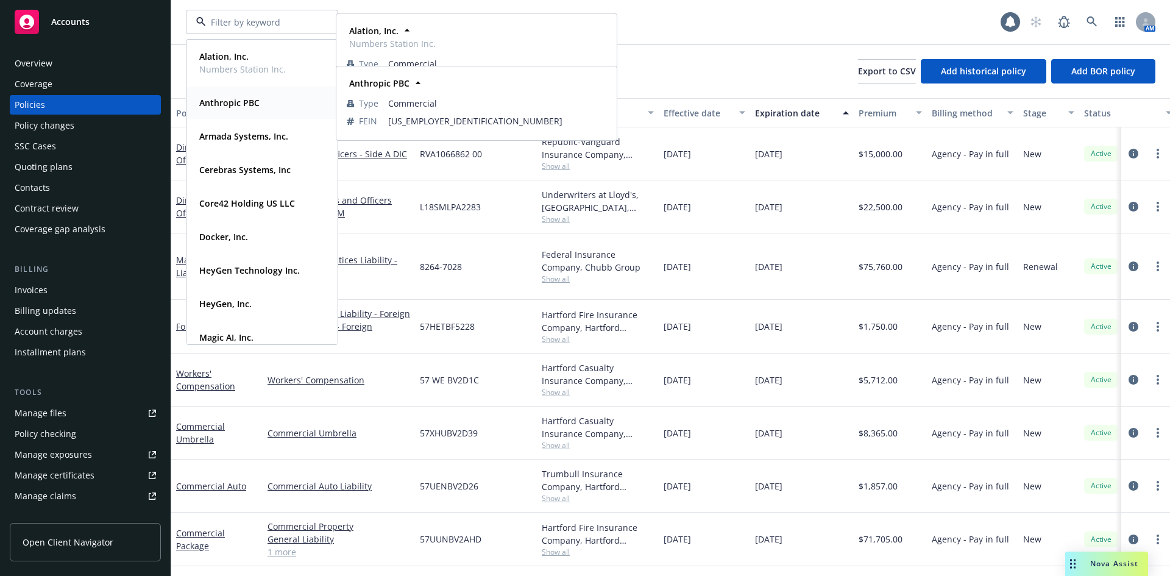
click at [240, 101] on strong "Anthropic PBC" at bounding box center [229, 103] width 60 height 12
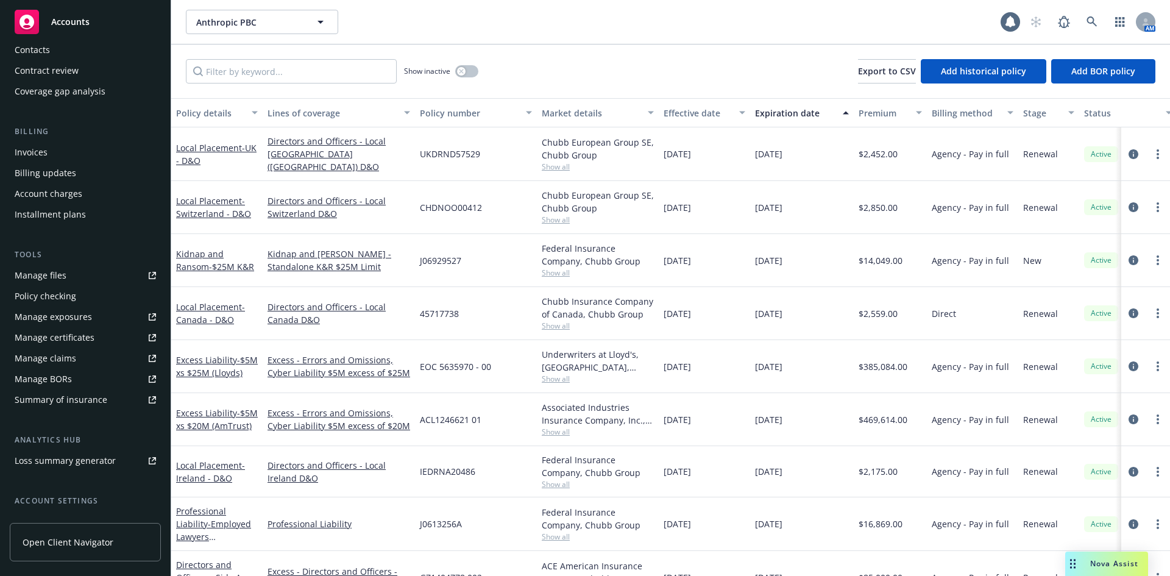
scroll to position [239, 0]
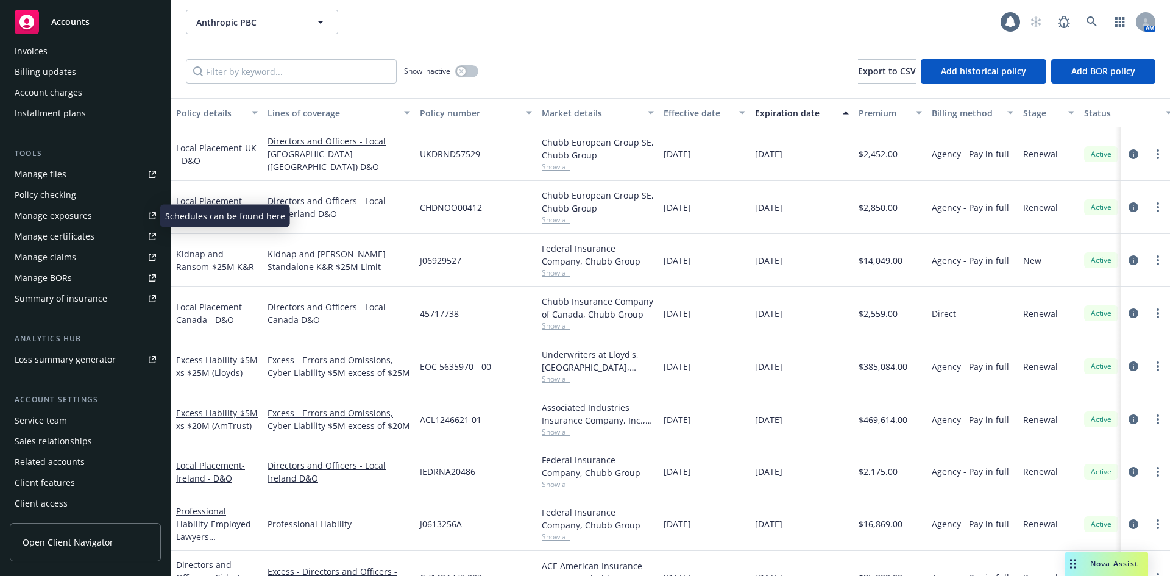
click at [62, 209] on div "Manage exposures" at bounding box center [53, 216] width 77 height 20
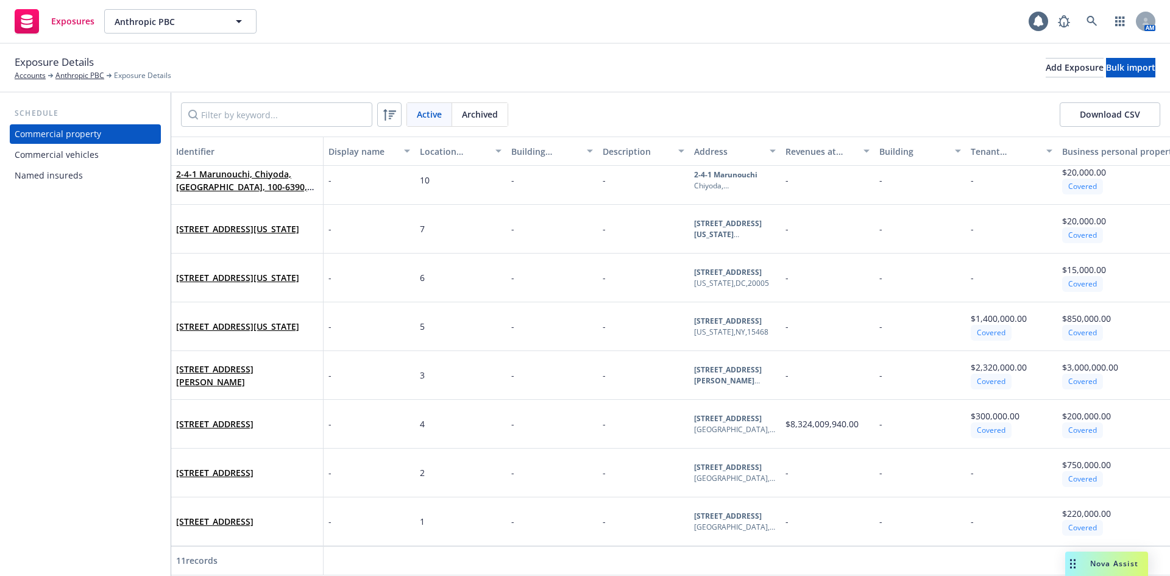
scroll to position [165, 0]
click at [1113, 563] on span "Nova Assist" at bounding box center [1114, 563] width 48 height 10
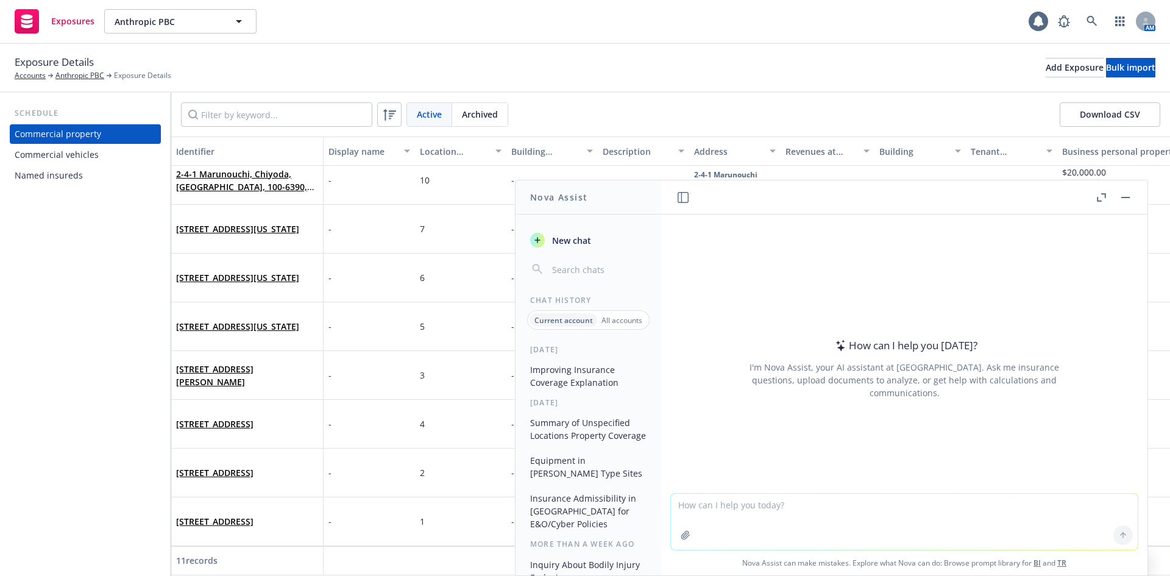
click at [765, 506] on textarea at bounding box center [904, 522] width 467 height 56
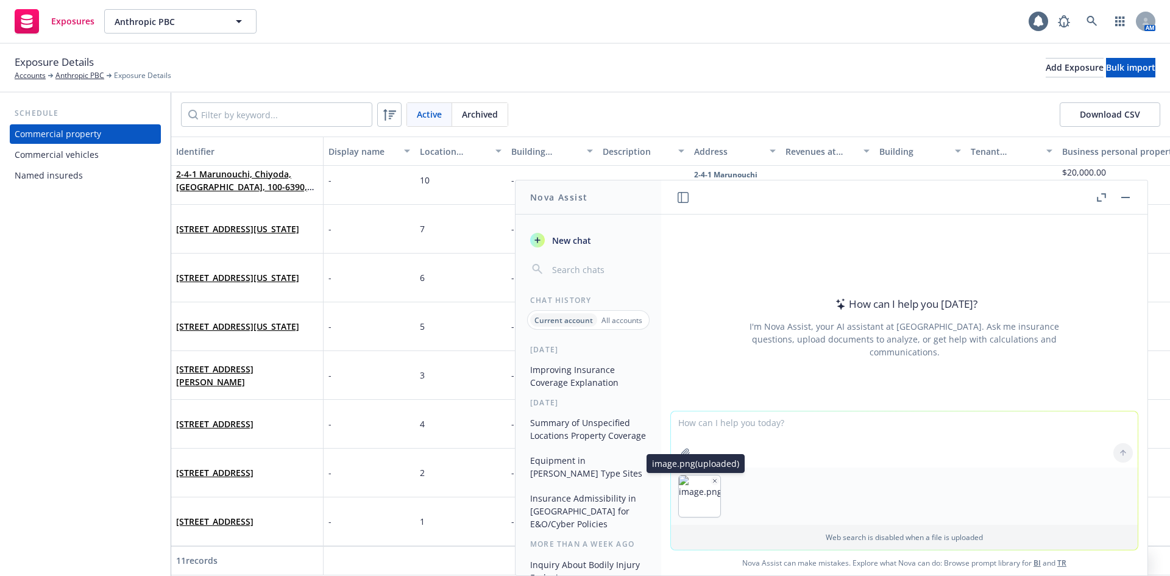
click at [712, 478] on icon "button" at bounding box center [715, 481] width 6 height 6
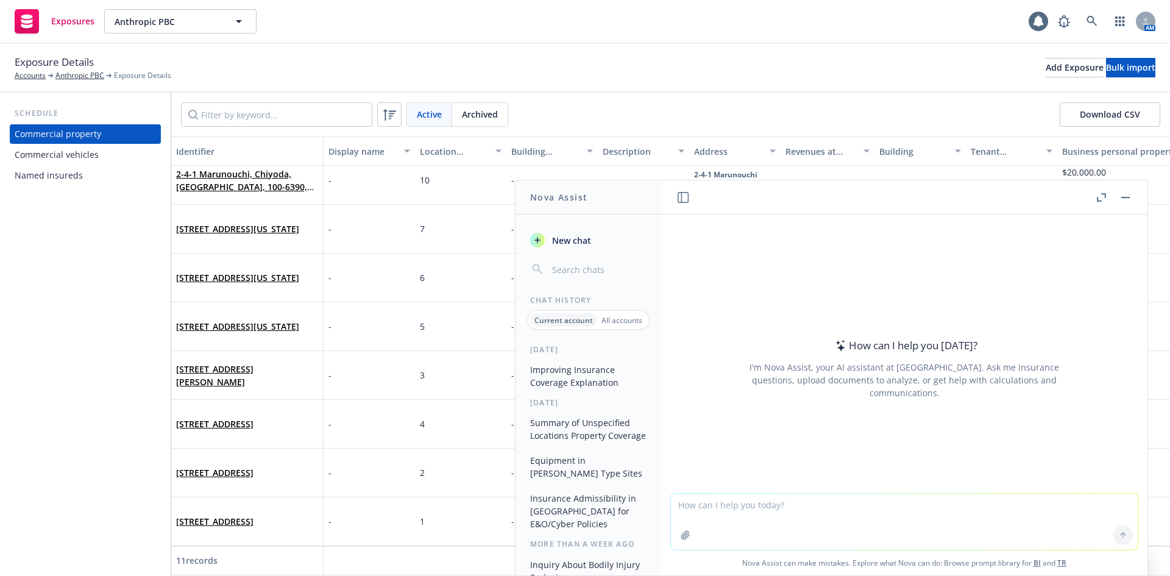
click at [1055, 503] on textarea at bounding box center [904, 522] width 467 height 56
paste textarea "505 Howard Street, Suit 200, 300, 400 San Francisco, CA 9410"
click at [835, 503] on textarea "505 Howard Street, Suit 200, 300, 400 San Francisco, CA 9410" at bounding box center [904, 520] width 467 height 57
drag, startPoint x: 832, startPoint y: 502, endPoint x: 787, endPoint y: 518, distance: 48.4
click at [755, 505] on textarea "505 Howard Street, Suit 200, 300, 400 San Francisco, CA 9410" at bounding box center [904, 520] width 467 height 57
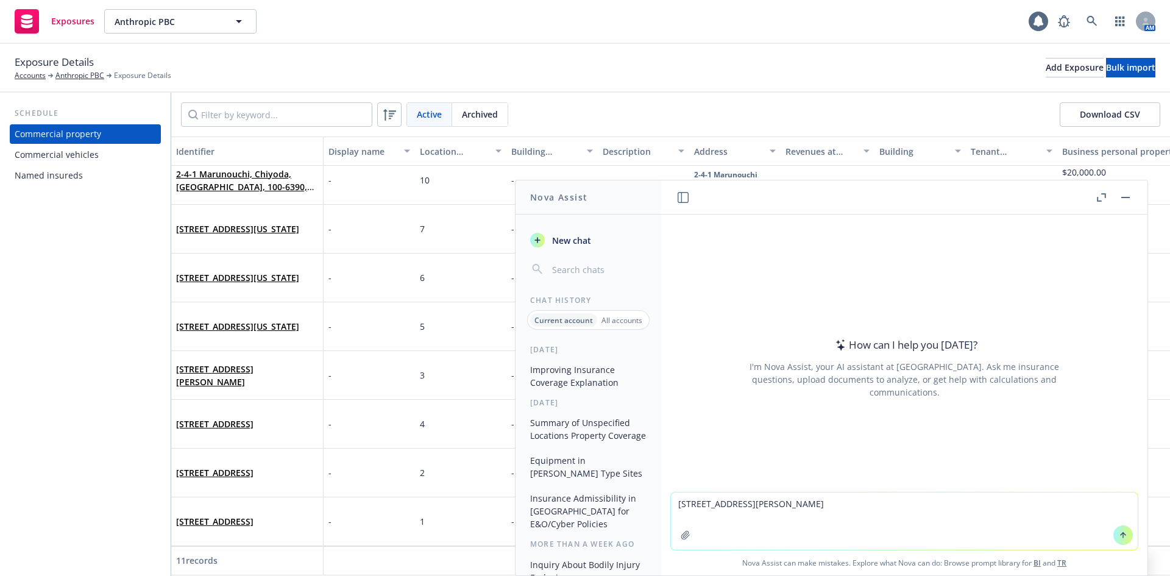
click at [945, 508] on textarea "505 Howard Street, San Francisco, CA 9410" at bounding box center [904, 520] width 467 height 57
click at [676, 502] on textarea "505 Howard Street, San Francisco, CA 9410" at bounding box center [904, 520] width 467 height 57
drag, startPoint x: 673, startPoint y: 502, endPoint x: 684, endPoint y: 503, distance: 11.0
click at [674, 502] on textarea "505 Howard Street, San Francisco, CA 9410" at bounding box center [904, 520] width 467 height 57
click at [1077, 503] on textarea "provide insurance COPE information for this location at: 505 Howard Street, San…" at bounding box center [904, 520] width 467 height 57
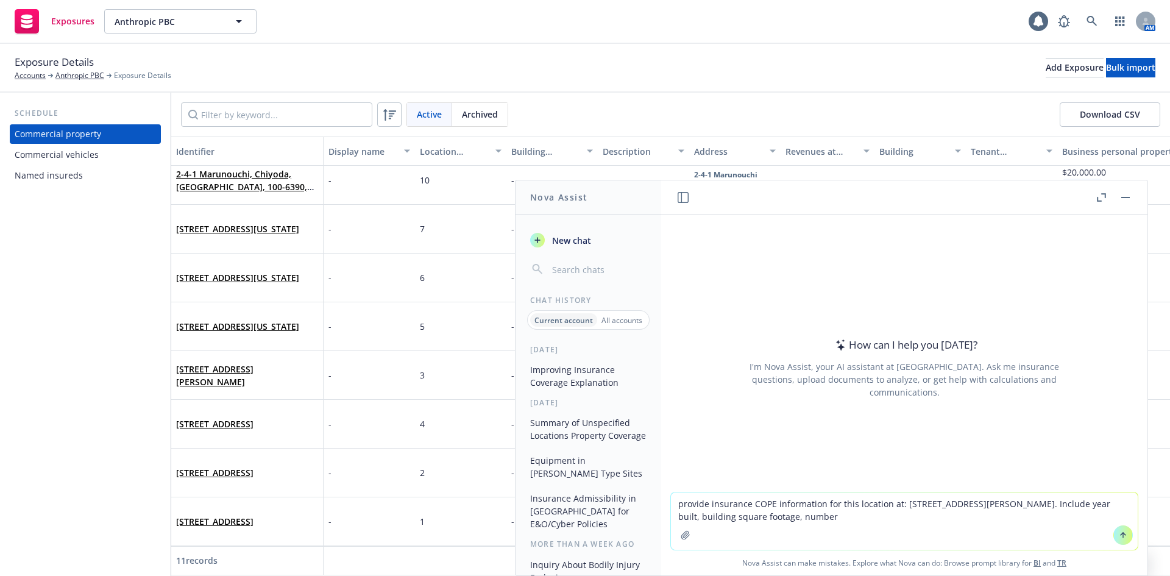
click at [951, 525] on textarea "provide insurance COPE information for this location at: 505 Howard Street, San…" at bounding box center [904, 520] width 467 height 57
type textarea "provide insurance COPE information for this location at: 505 Howard Street, San…"
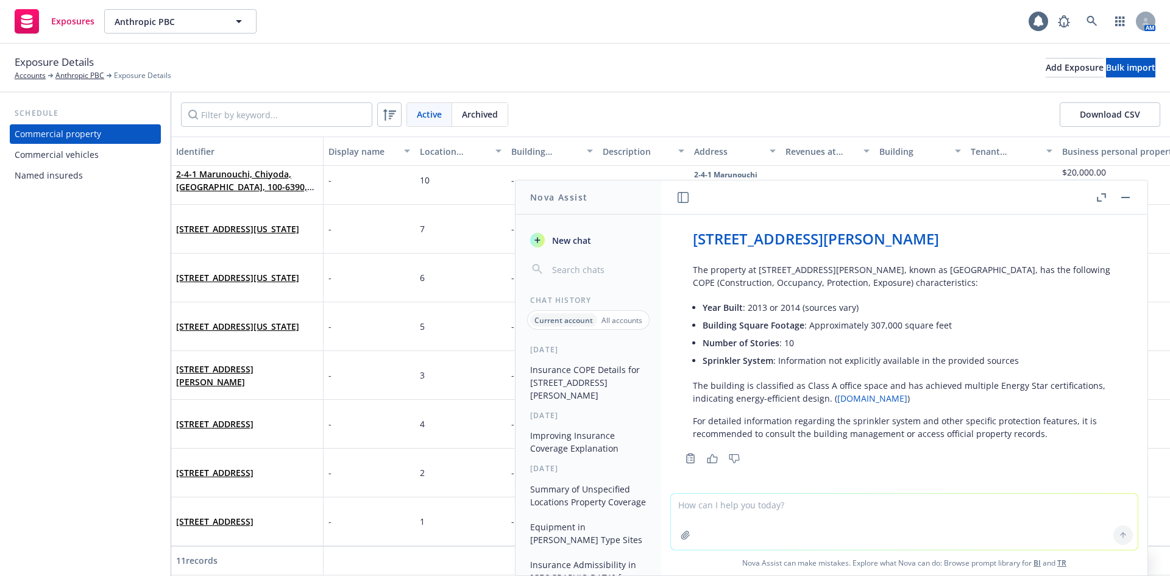
scroll to position [80, 0]
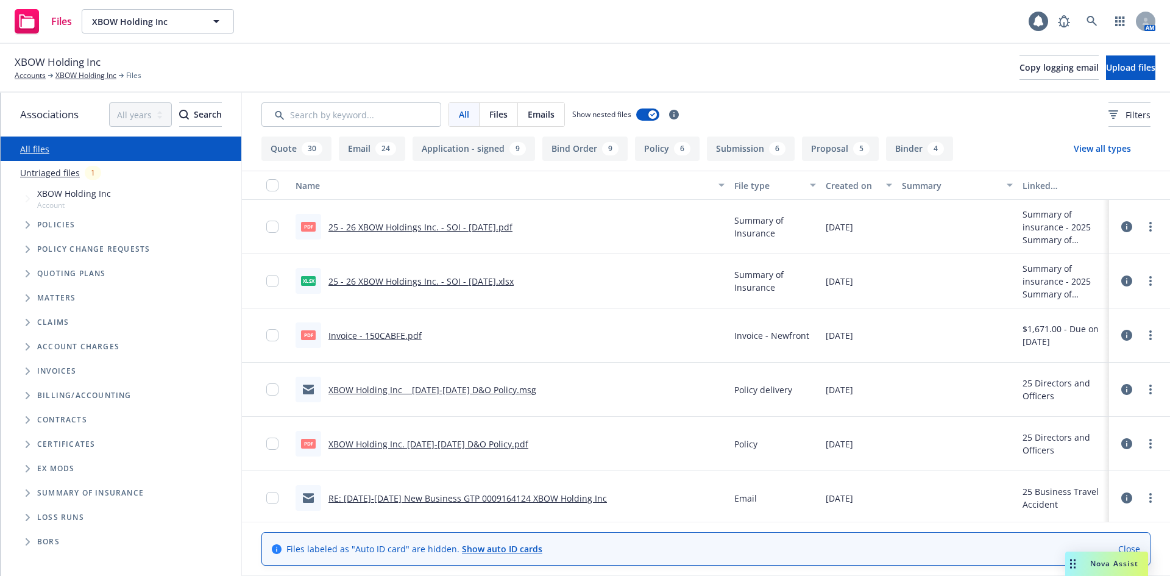
click at [328, 121] on input "Search by keyword..." at bounding box center [351, 114] width 180 height 24
click at [1121, 227] on icon at bounding box center [1126, 226] width 11 height 11
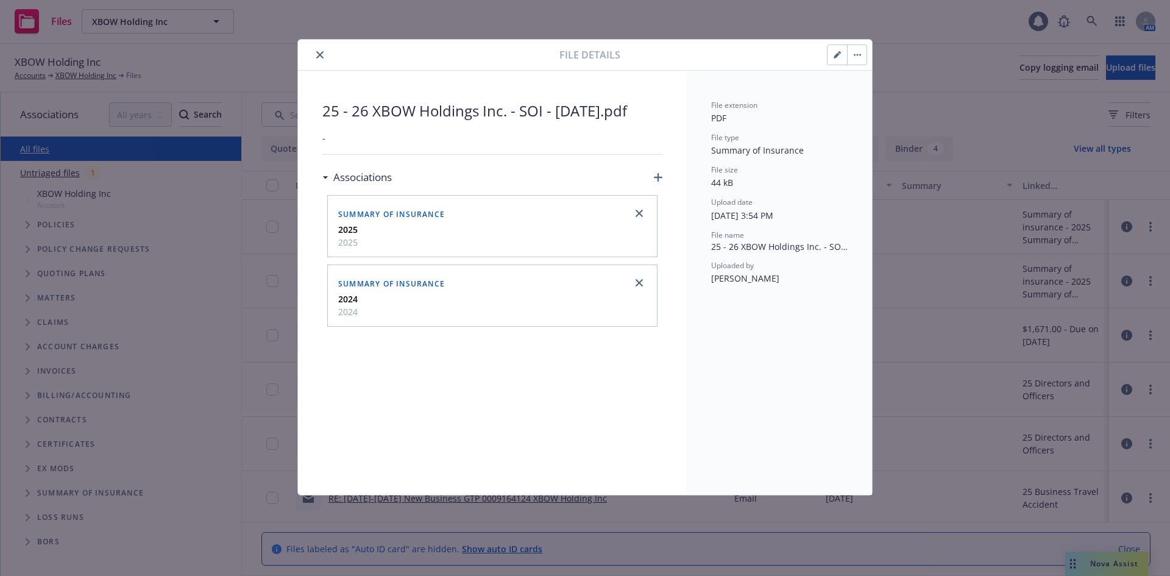
click at [318, 51] on icon "close" at bounding box center [319, 54] width 7 height 7
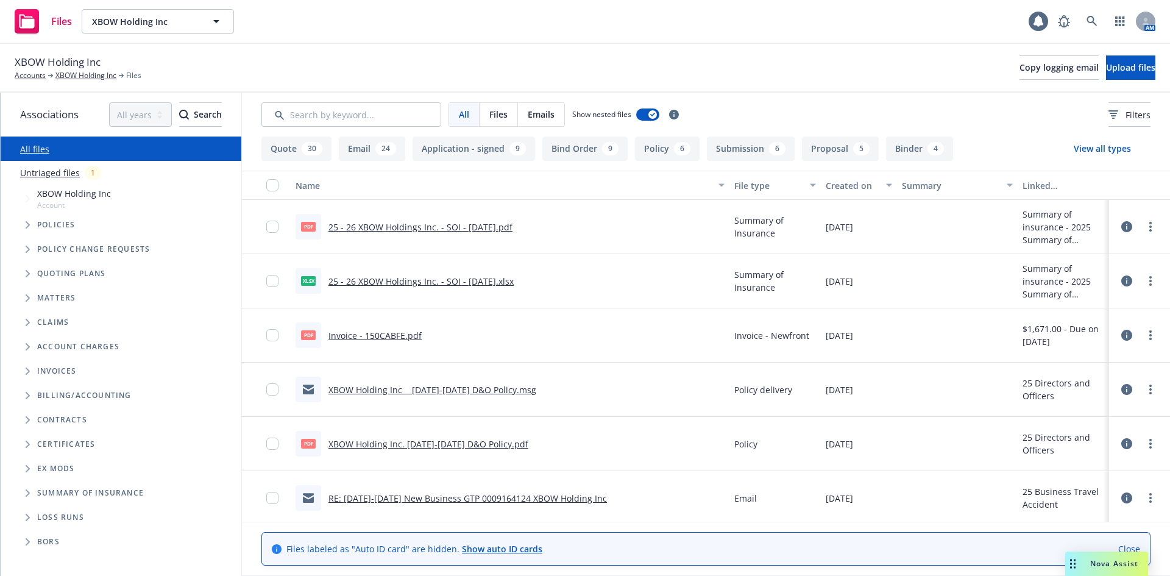
click at [437, 227] on link "25 - 26 XBOW Holdings Inc. - SOI - 09/12/2025.pdf" at bounding box center [420, 227] width 184 height 12
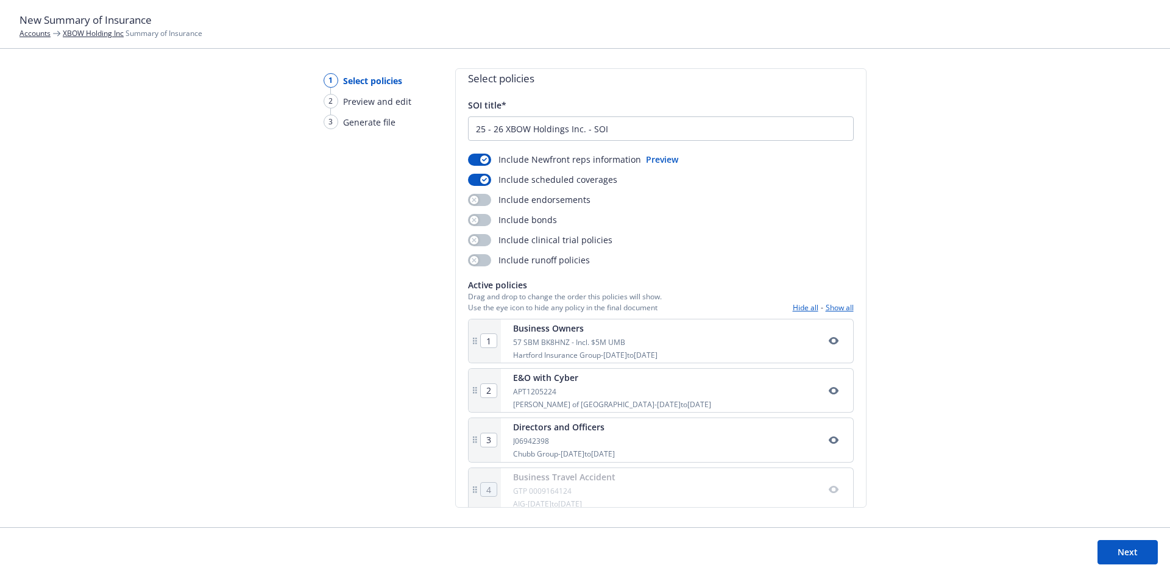
scroll to position [27, 0]
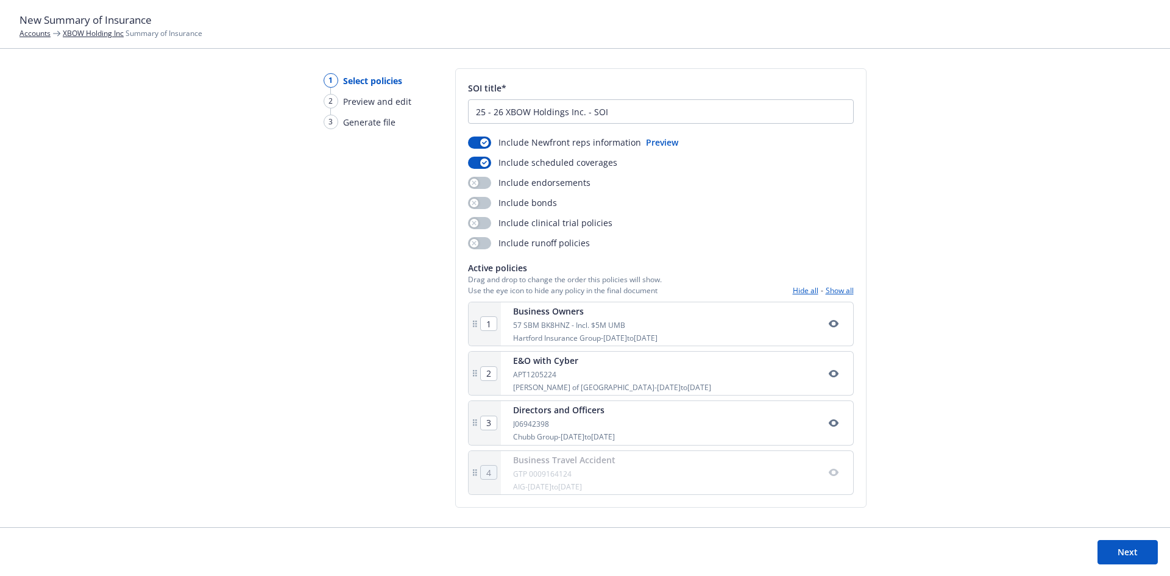
click at [828, 474] on icon "button" at bounding box center [833, 472] width 10 height 7
click at [485, 164] on icon "button" at bounding box center [484, 163] width 5 height 4
click at [1112, 550] on button "Next" at bounding box center [1128, 552] width 60 height 24
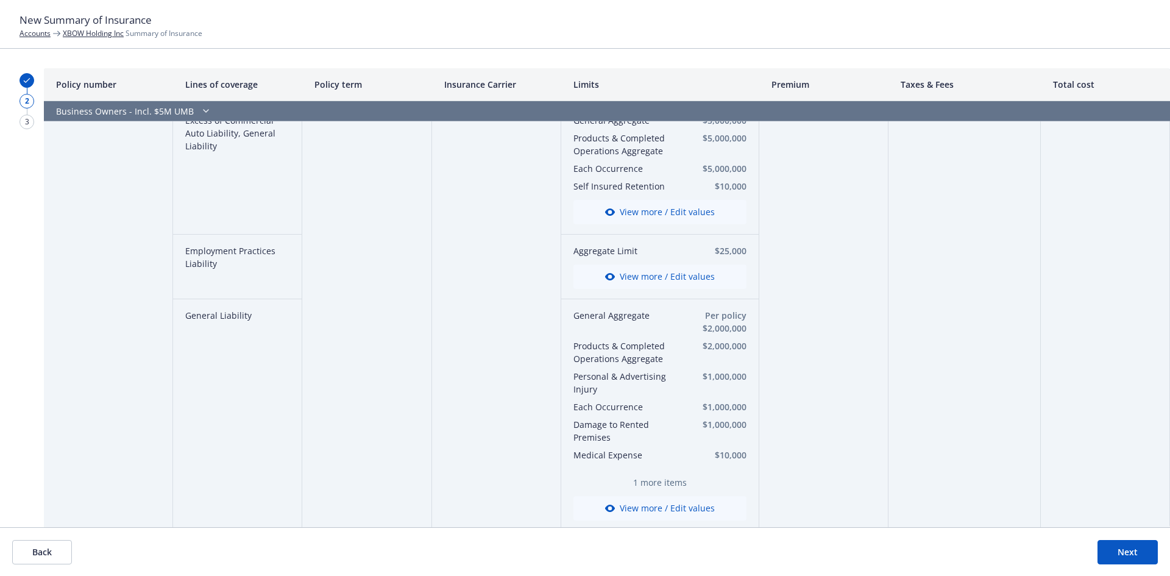
scroll to position [122, 0]
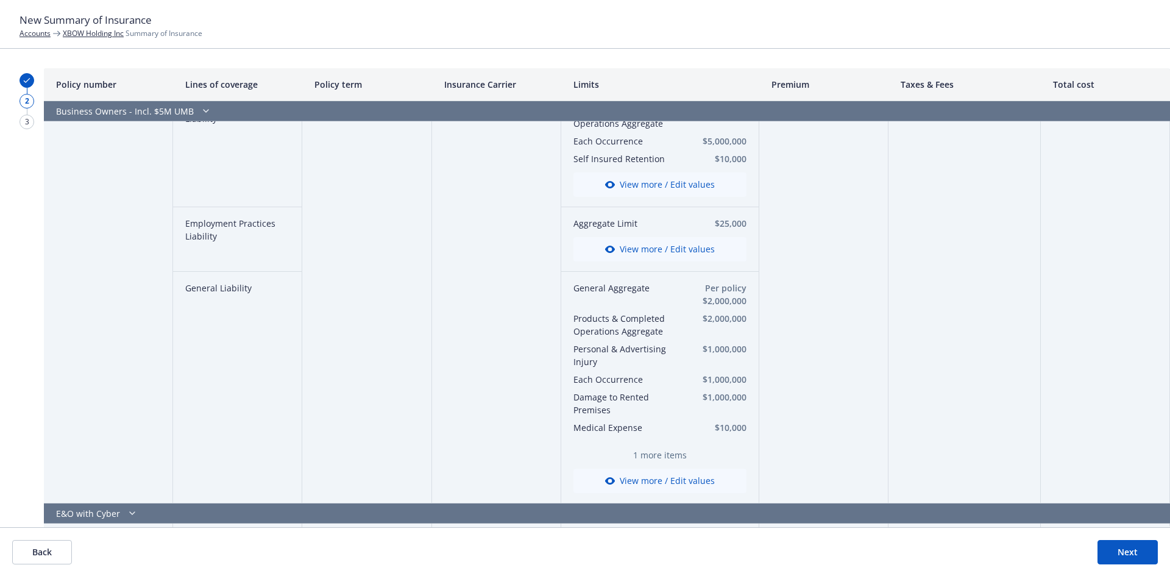
click at [666, 458] on span "1 more items" at bounding box center [659, 455] width 173 height 13
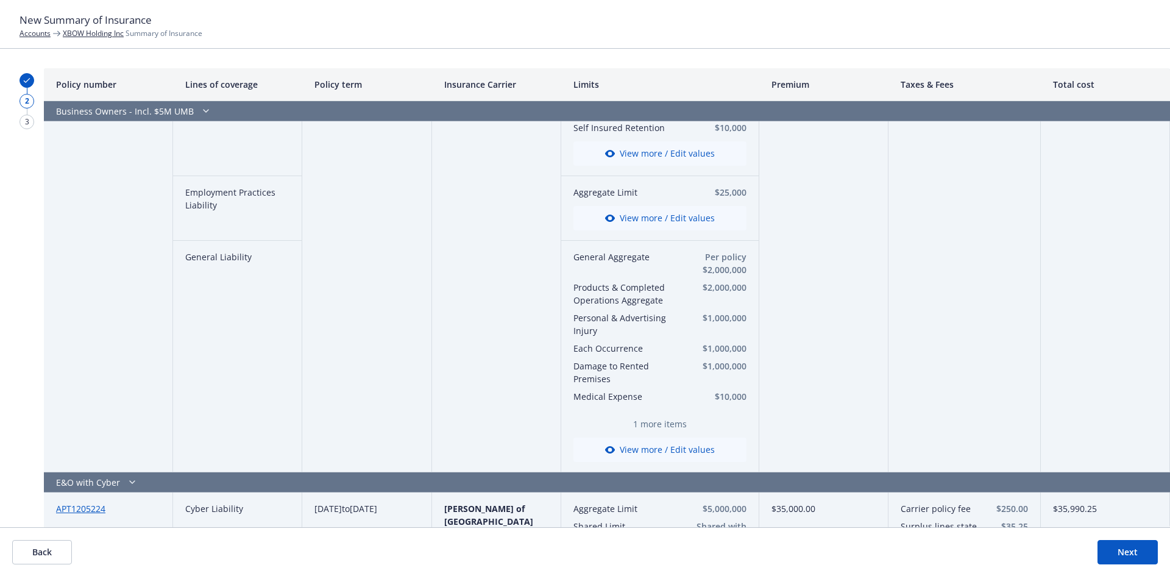
scroll to position [183, 0]
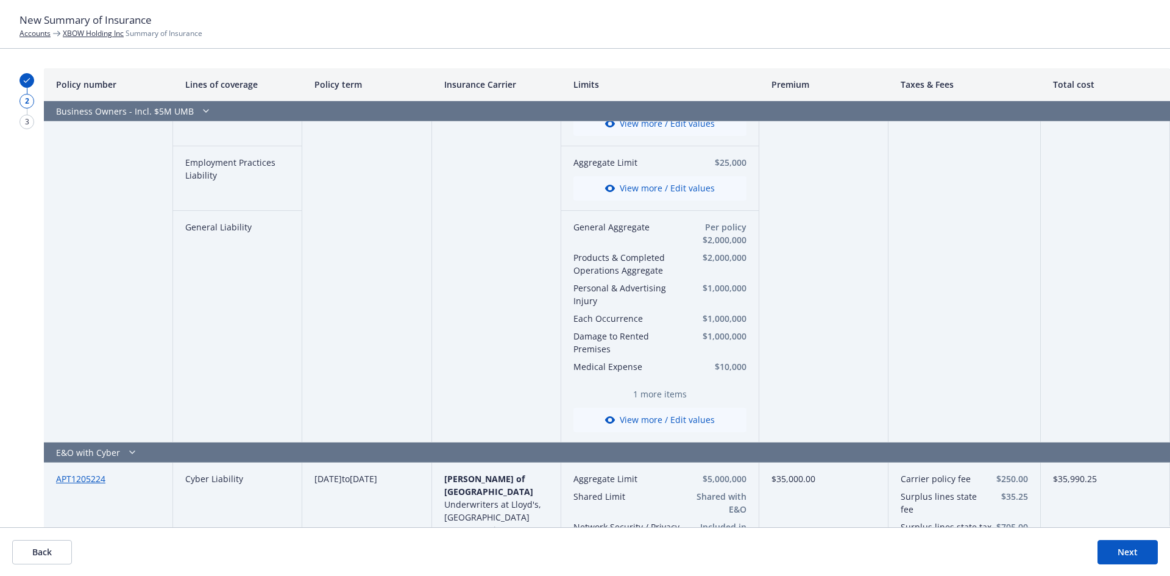
click at [669, 422] on button "View more / Edit values" at bounding box center [659, 420] width 173 height 24
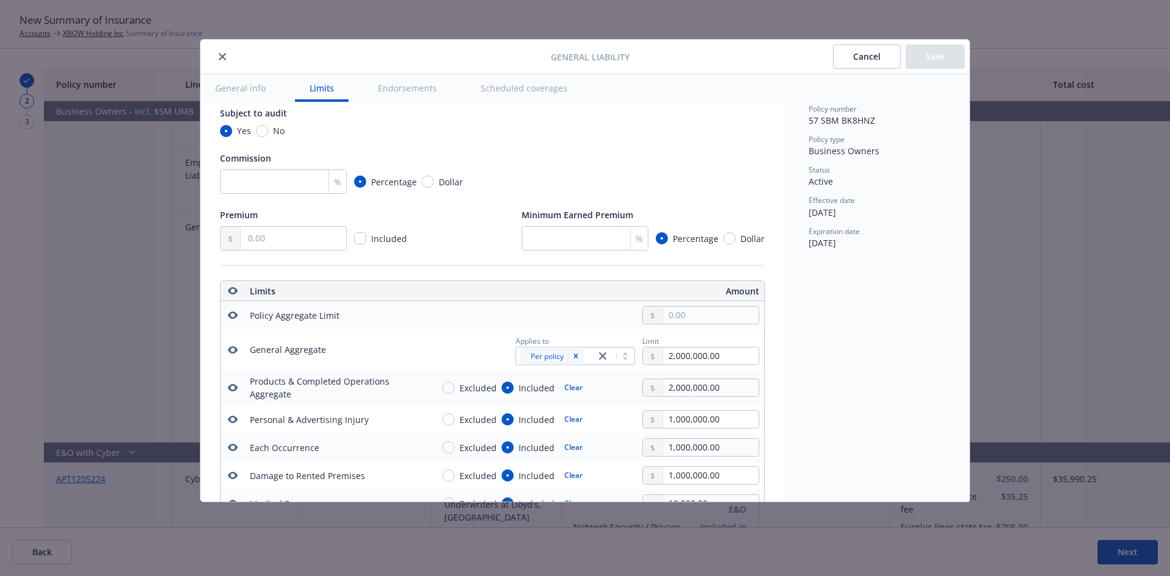
scroll to position [0, 0]
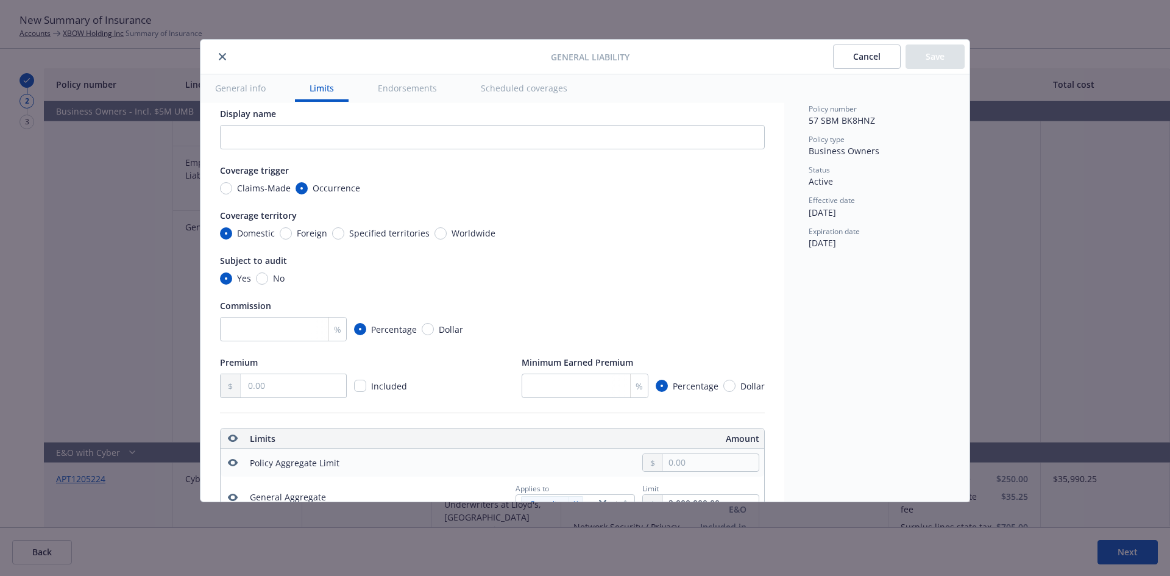
type textarea "x"
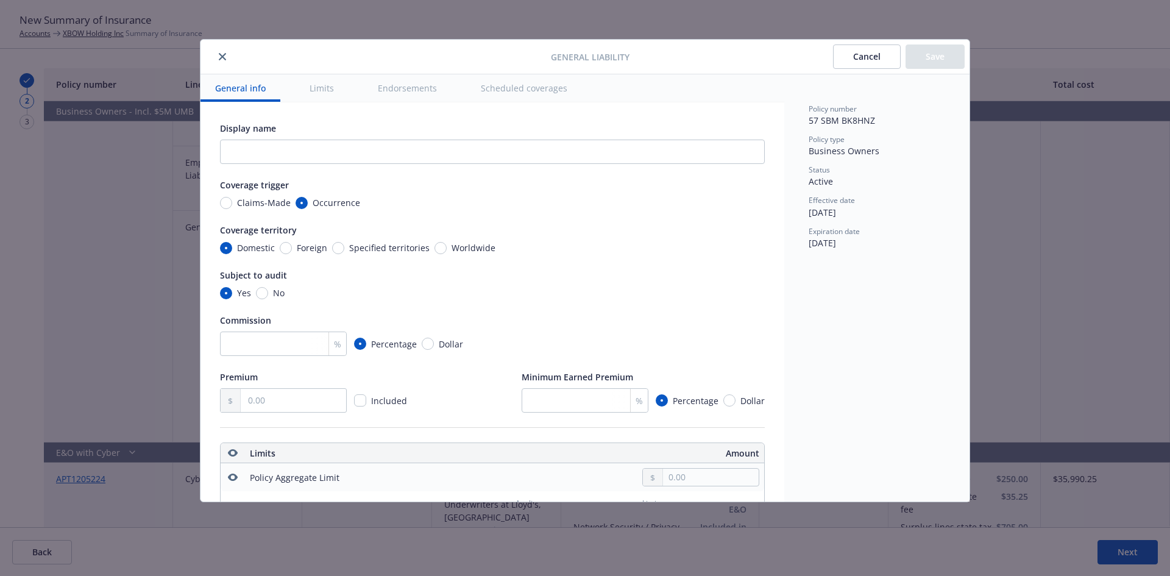
click at [219, 52] on button "close" at bounding box center [222, 56] width 15 height 15
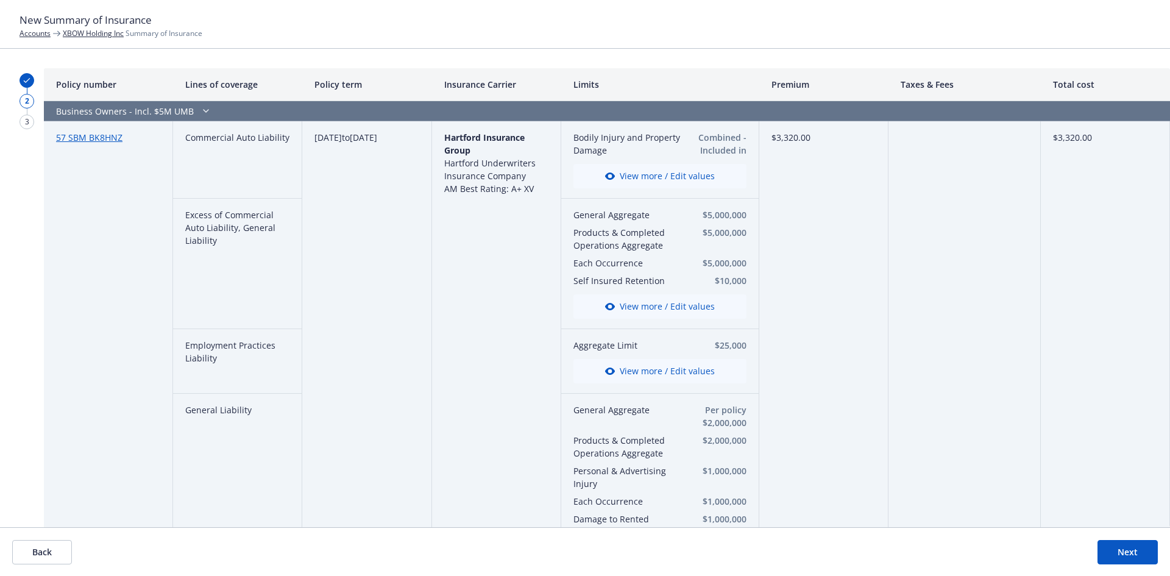
click at [1104, 558] on button "Next" at bounding box center [1128, 552] width 60 height 24
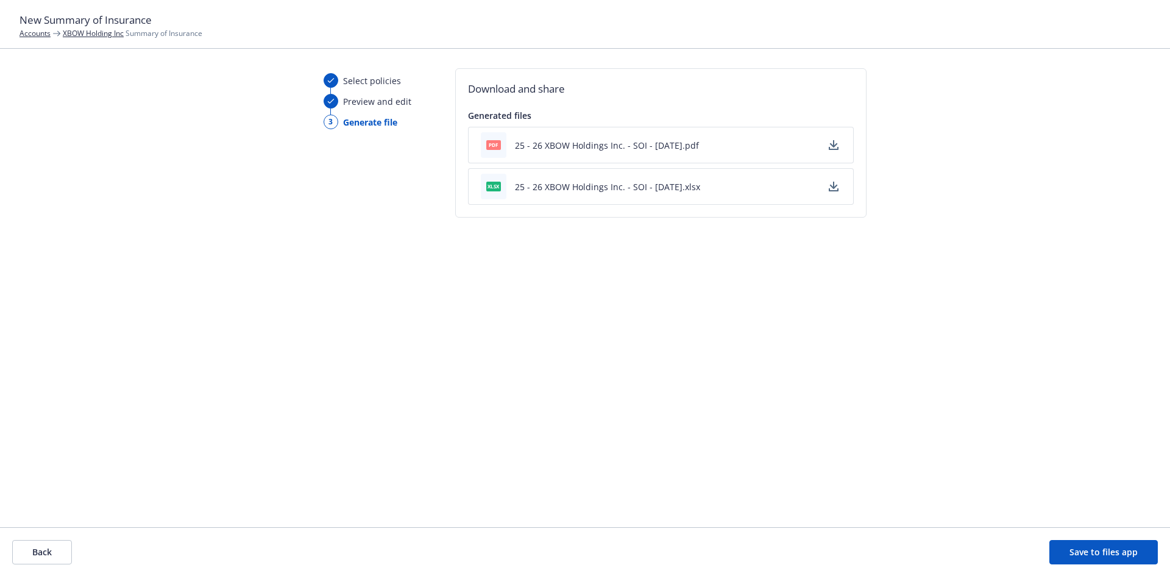
click at [830, 146] on icon "button" at bounding box center [834, 145] width 10 height 10
drag, startPoint x: 127, startPoint y: 121, endPoint x: 189, endPoint y: 1, distance: 135.2
click at [127, 121] on div "Select policies Preview and edit 3 Generate file Download and share Generated f…" at bounding box center [585, 297] width 1170 height 459
